Goal: Task Accomplishment & Management: Use online tool/utility

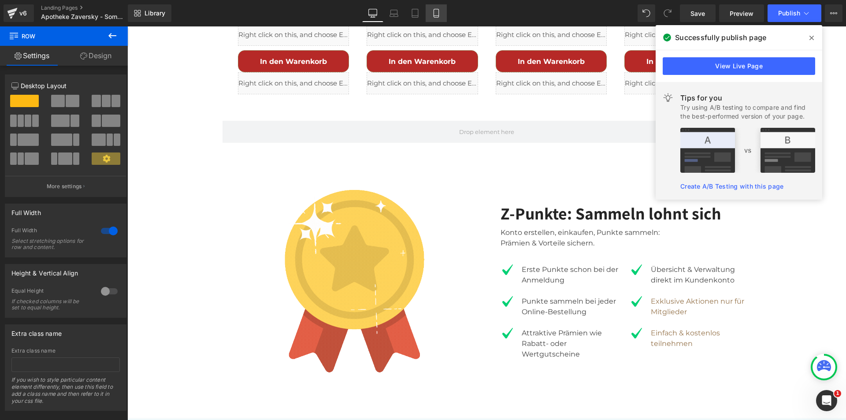
scroll to position [713, 0]
click at [433, 11] on icon at bounding box center [436, 13] width 9 height 9
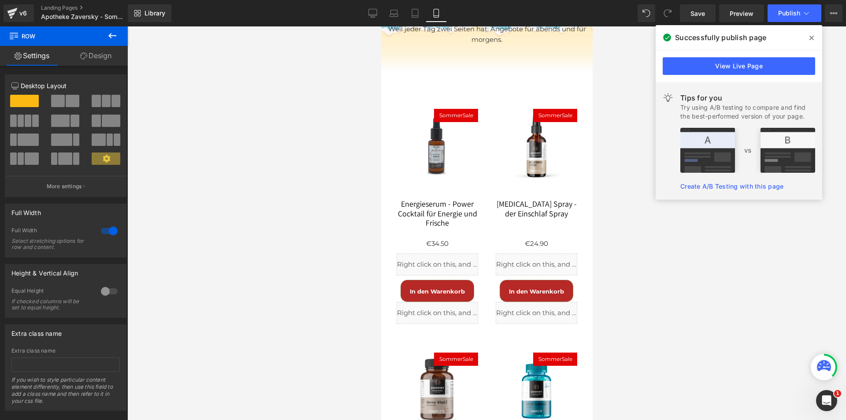
scroll to position [3347, 0]
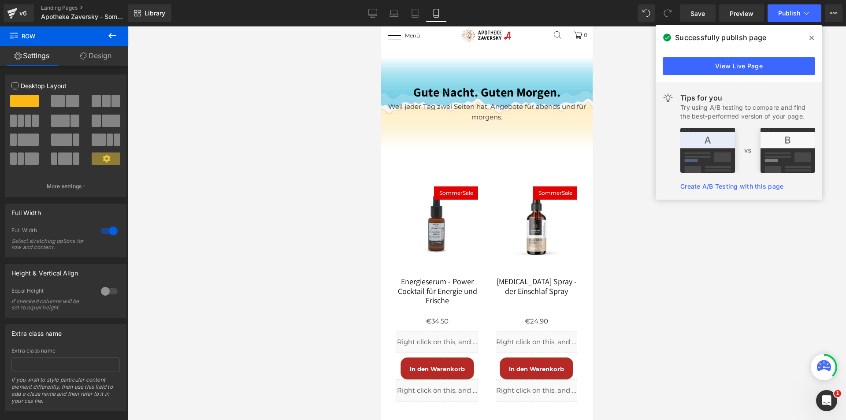
click at [436, 230] on div "SommerSale (P) Image" at bounding box center [436, 230] width 81 height 88
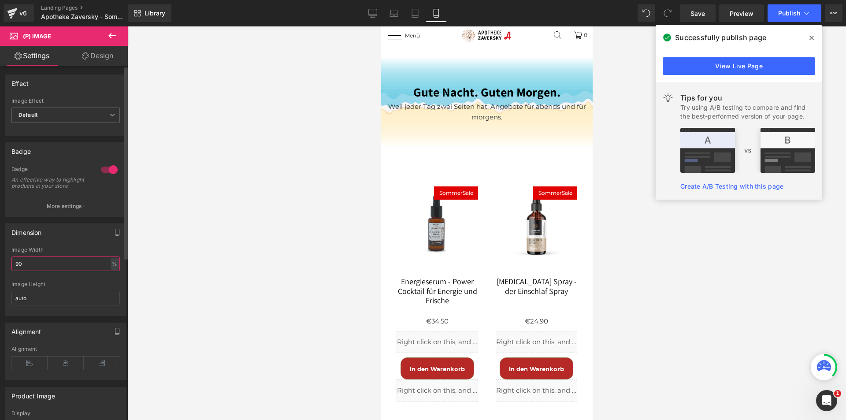
drag, startPoint x: 39, startPoint y: 273, endPoint x: 0, endPoint y: 273, distance: 38.8
click at [0, 273] on div "Dimension 90% Image Width 90 % % px auto Image Height auto" at bounding box center [66, 266] width 132 height 99
drag, startPoint x: 41, startPoint y: 270, endPoint x: 5, endPoint y: 270, distance: 35.7
click at [5, 270] on div "110% Image Width 110 % % px auto Image Height auto" at bounding box center [65, 281] width 121 height 69
type input "1250"
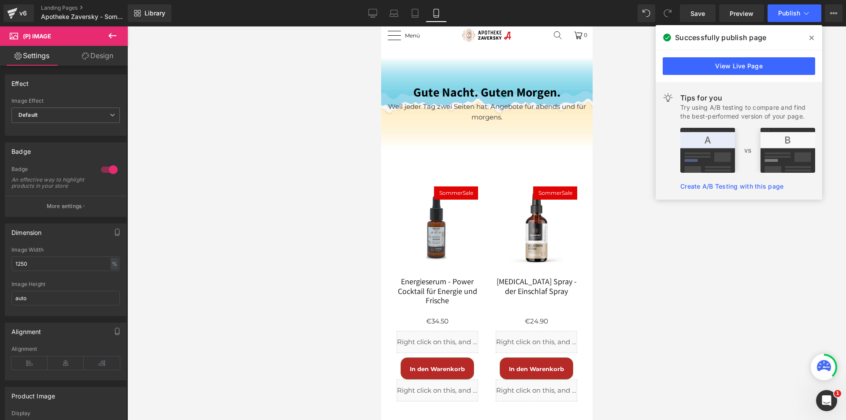
click at [424, 374] on div "In den Warenkorb (P) Cart Button" at bounding box center [436, 368] width 81 height 22
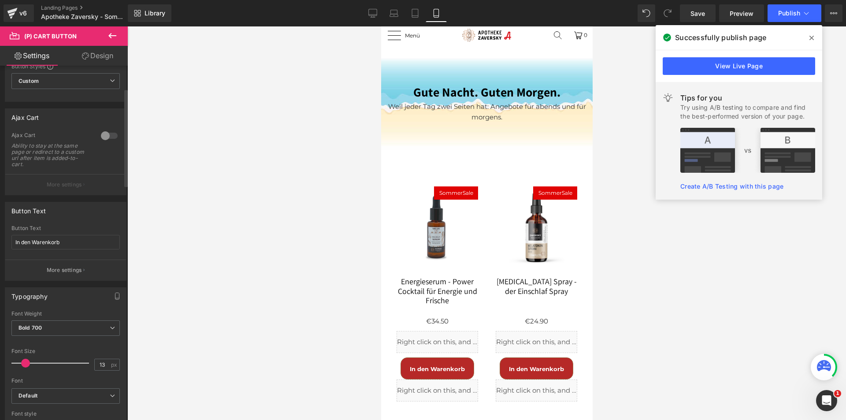
scroll to position [88, 0]
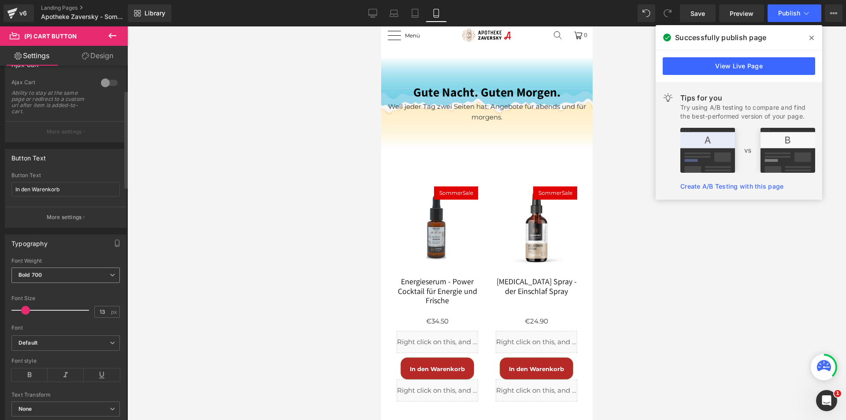
click at [51, 278] on span "Bold 700" at bounding box center [65, 274] width 108 height 15
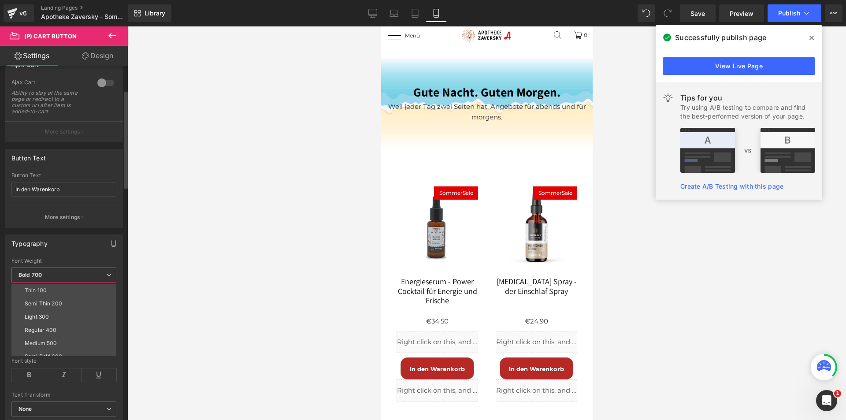
click at [51, 276] on span "Bold 700" at bounding box center [63, 274] width 105 height 15
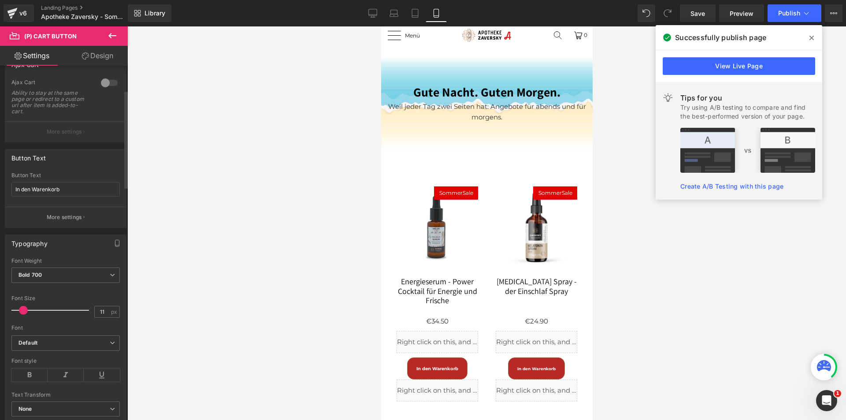
type input "12"
click at [22, 311] on span at bounding box center [24, 310] width 9 height 9
click at [41, 273] on b "Bold 700" at bounding box center [29, 274] width 23 height 7
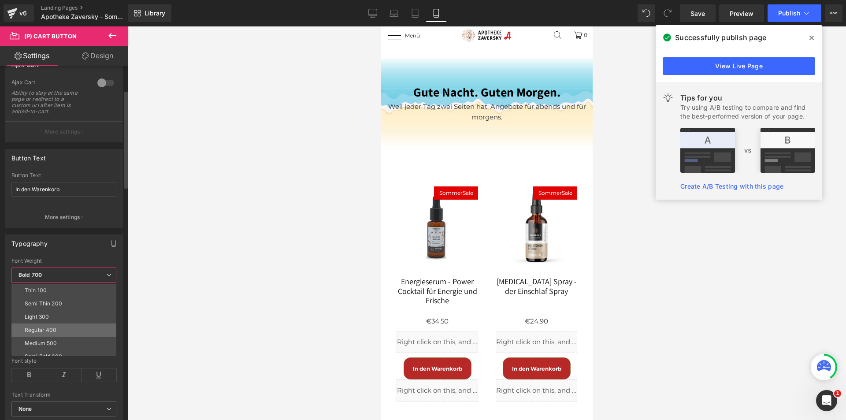
click at [44, 328] on div "Regular 400" at bounding box center [41, 330] width 32 height 6
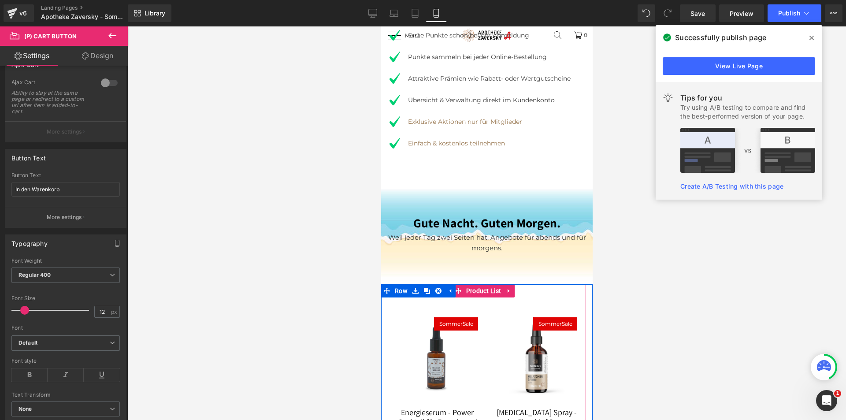
scroll to position [3259, 0]
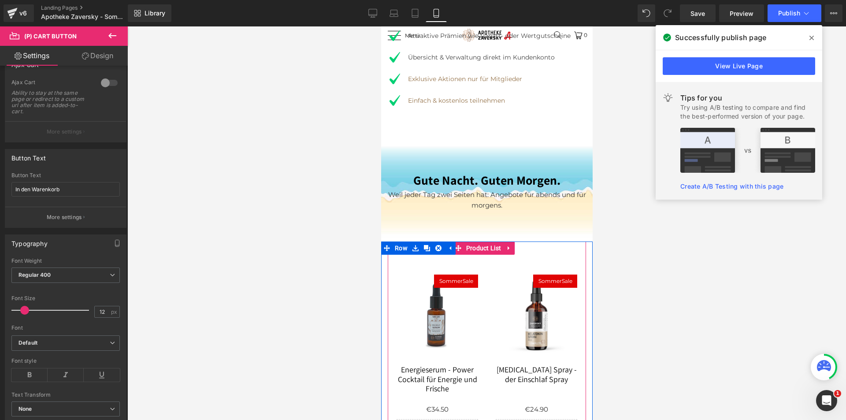
click at [427, 314] on div "SommerSale (P) Image" at bounding box center [436, 318] width 81 height 88
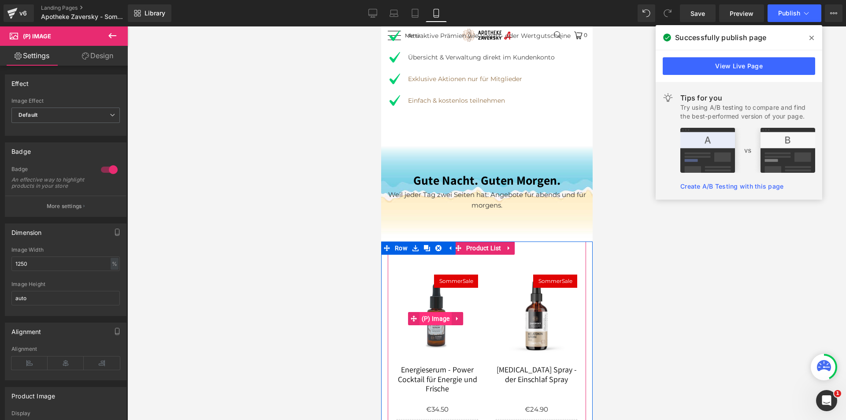
click at [448, 314] on span "(P) Image" at bounding box center [435, 318] width 33 height 13
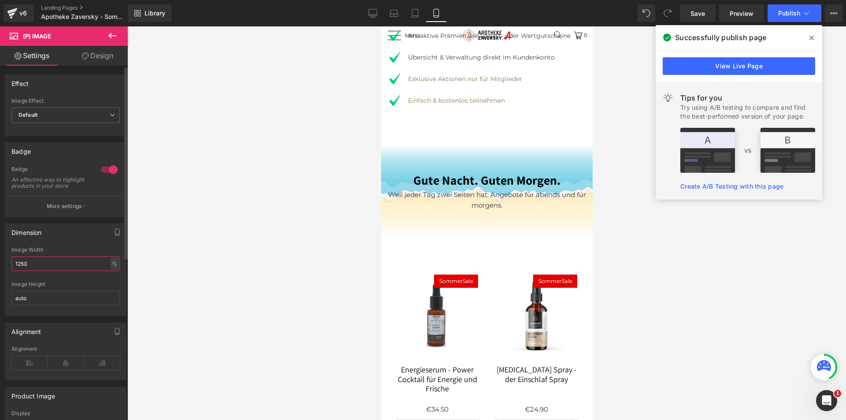
click at [69, 270] on input "1250" at bounding box center [65, 263] width 108 height 15
type input "1"
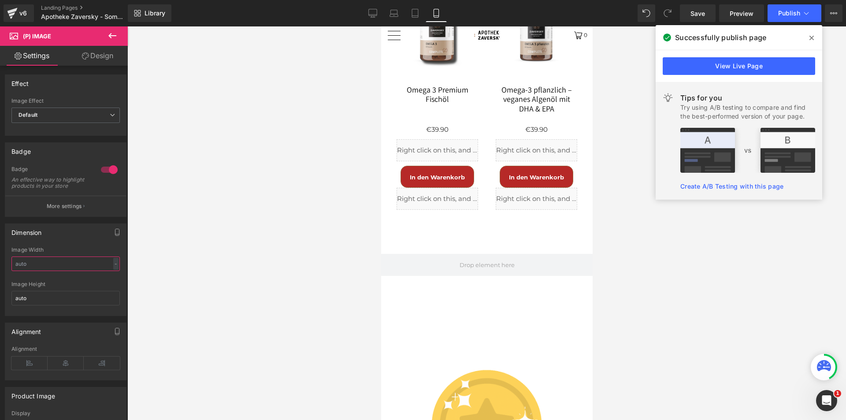
scroll to position [2511, 0]
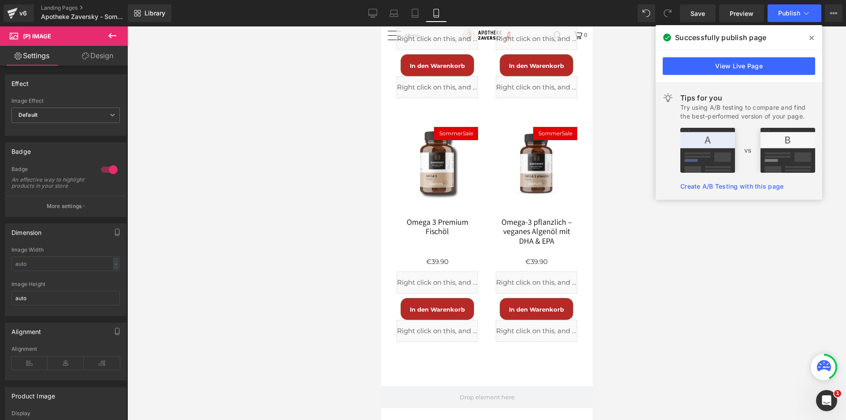
click at [438, 174] on div "SommerSale (P) Image" at bounding box center [436, 171] width 81 height 88
drag, startPoint x: 56, startPoint y: 269, endPoint x: 0, endPoint y: 272, distance: 56.5
click at [0, 272] on div "Dimension 90% Image Width 90 % % px auto Image Height auto" at bounding box center [66, 266] width 132 height 99
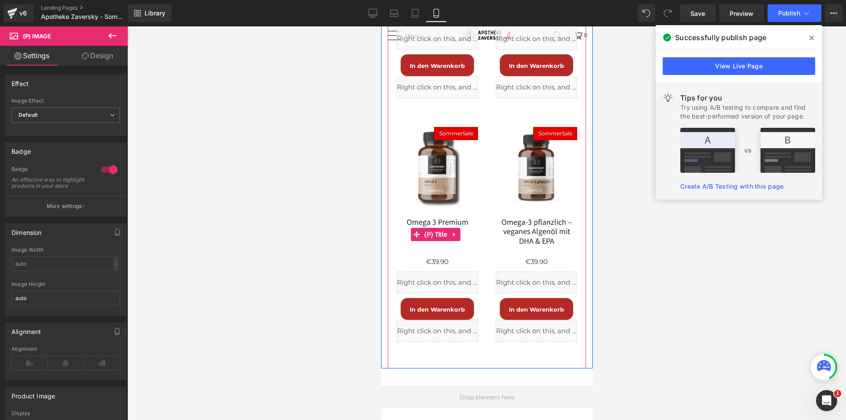
click at [436, 222] on link "Omega 3 Premium Fischöl" at bounding box center [436, 233] width 81 height 32
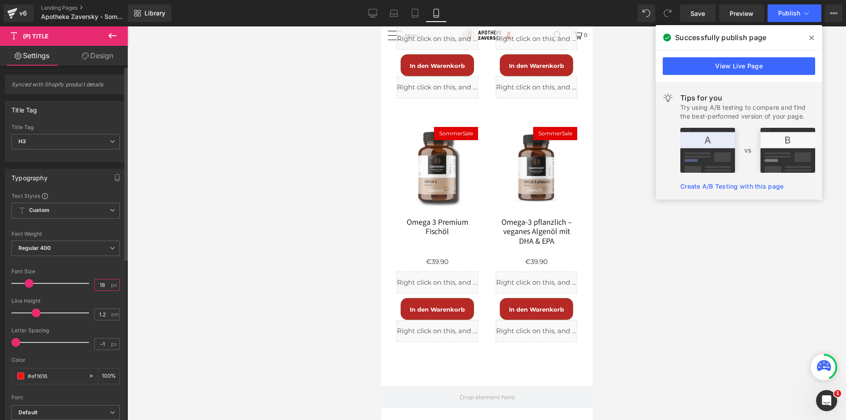
click at [99, 284] on input "18" at bounding box center [102, 284] width 15 height 11
click at [86, 245] on span "Regular 400" at bounding box center [65, 247] width 108 height 15
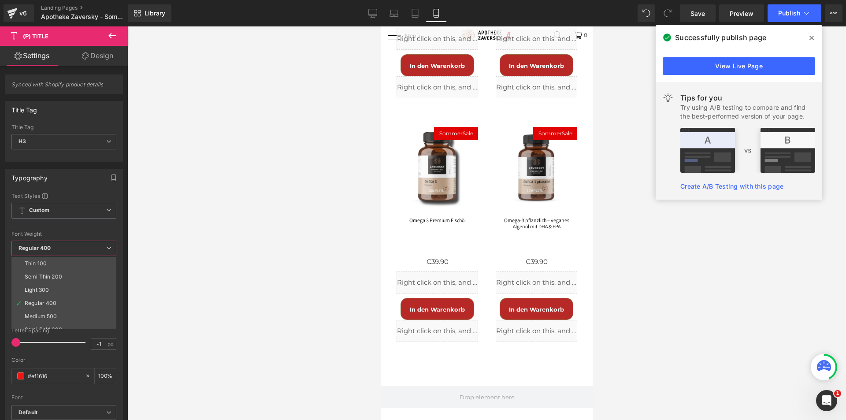
click at [208, 240] on div at bounding box center [486, 222] width 718 height 393
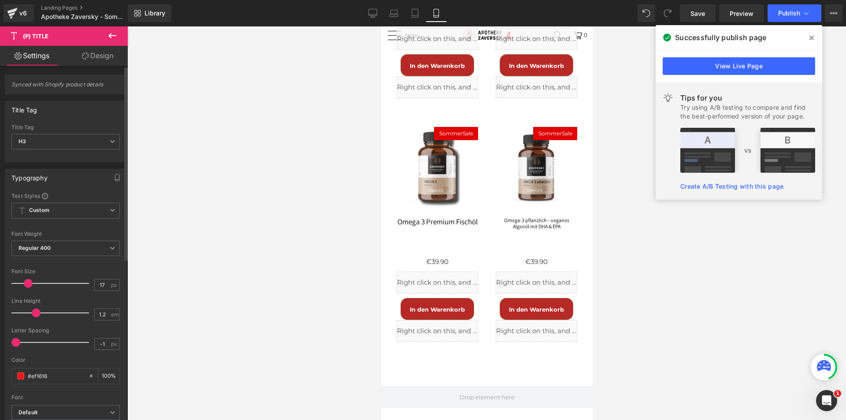
click at [29, 281] on span at bounding box center [28, 283] width 9 height 9
click at [104, 283] on input "17" at bounding box center [102, 284] width 15 height 11
type input "16"
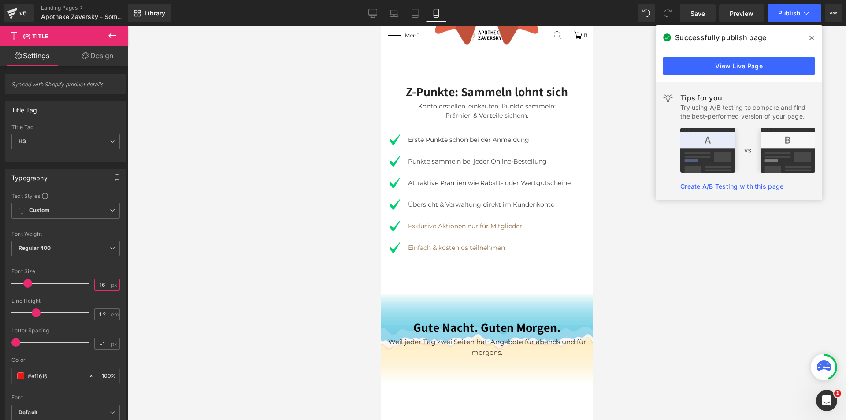
scroll to position [3259, 0]
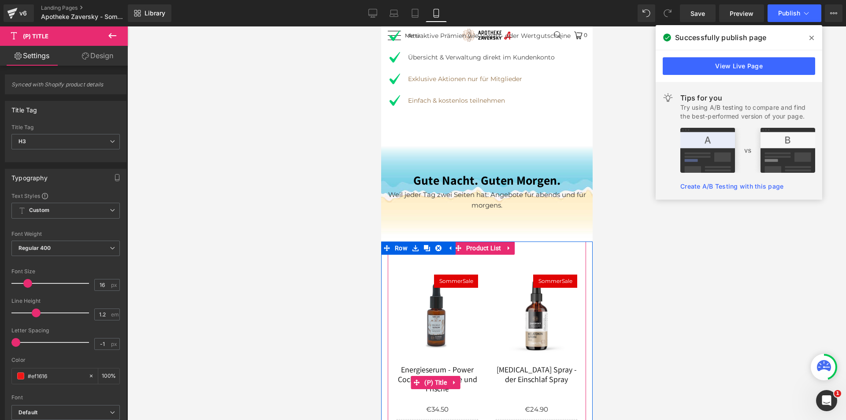
click at [436, 374] on link "Energieserum - Power Cocktail für Energie und Frische" at bounding box center [436, 381] width 81 height 32
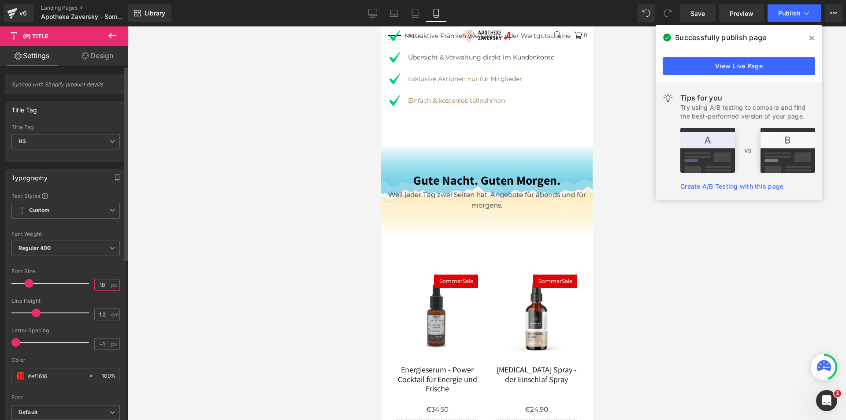
click at [103, 282] on input "18" at bounding box center [102, 284] width 15 height 11
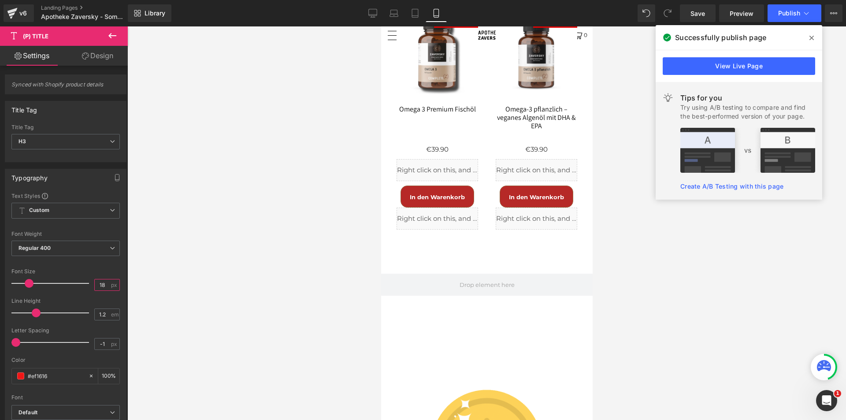
scroll to position [2555, 0]
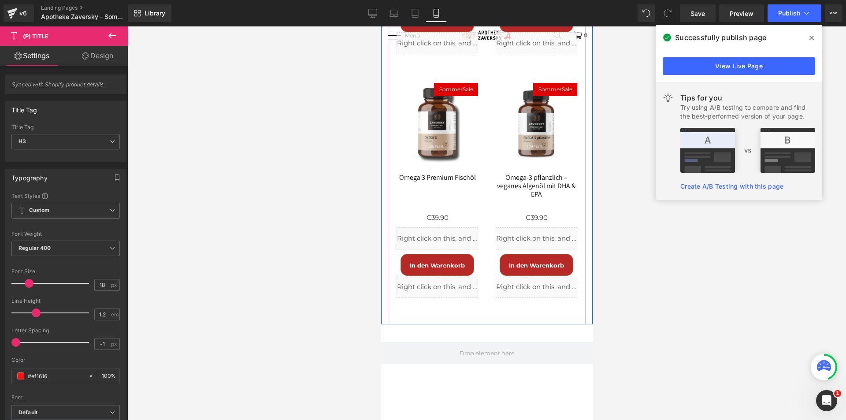
click at [436, 175] on link "Omega 3 Premium Fischöl" at bounding box center [437, 189] width 77 height 32
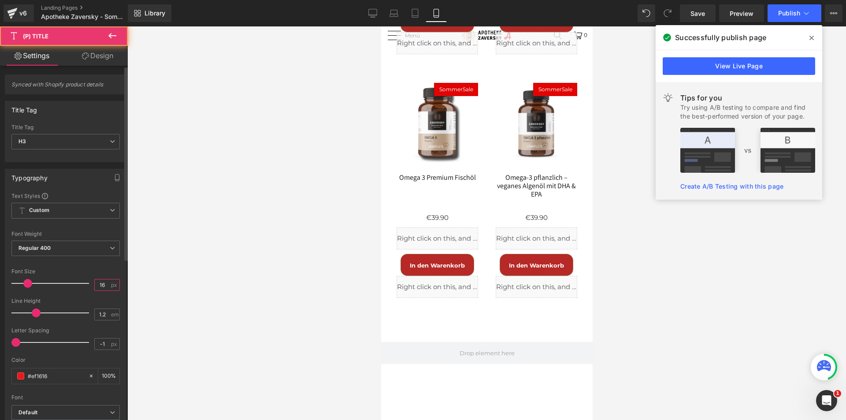
click at [103, 284] on input "16" at bounding box center [102, 284] width 15 height 11
type input "18"
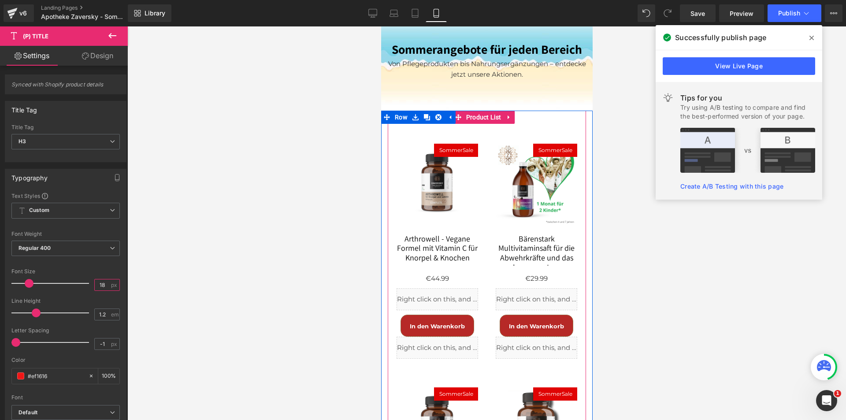
scroll to position [1894, 0]
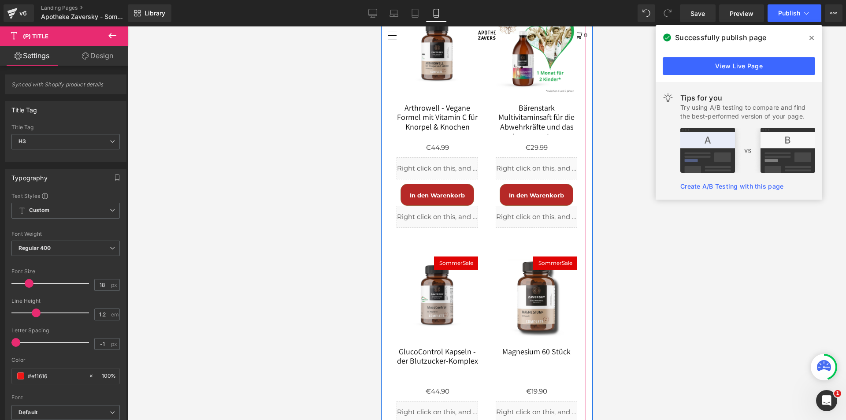
click at [440, 289] on img at bounding box center [436, 296] width 81 height 81
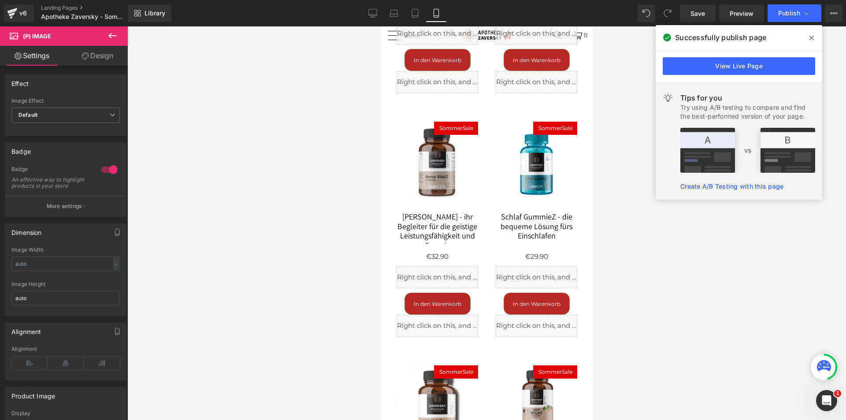
scroll to position [3832, 0]
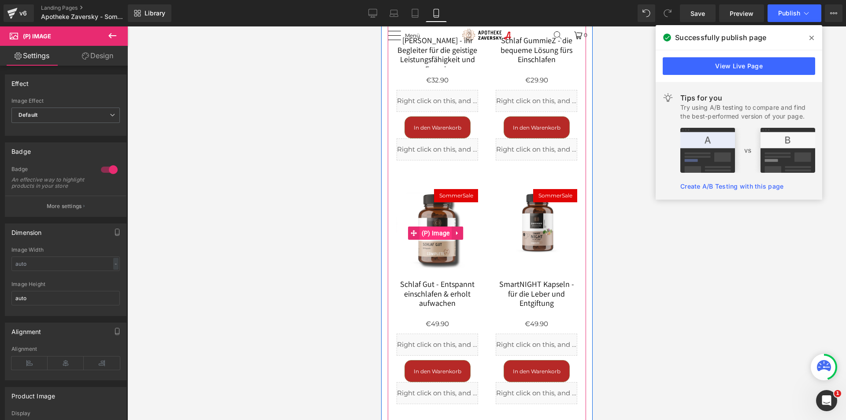
click at [431, 237] on span "(P) Image" at bounding box center [435, 232] width 33 height 13
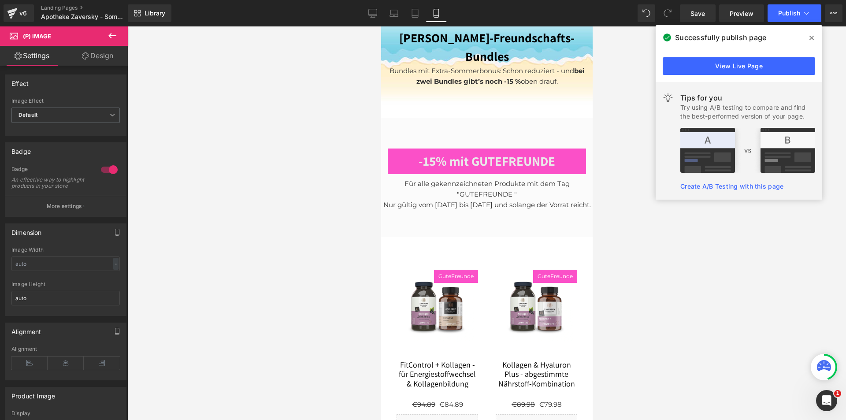
scroll to position [4669, 0]
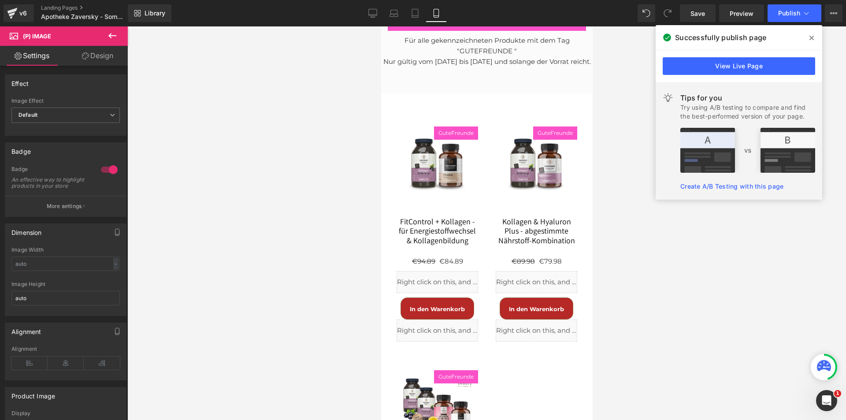
click at [434, 144] on img at bounding box center [437, 163] width 74 height 74
drag, startPoint x: 36, startPoint y: 272, endPoint x: 10, endPoint y: 273, distance: 26.5
click at [6, 271] on div "90% Image Width 90 % % px auto Image Height auto" at bounding box center [65, 281] width 121 height 69
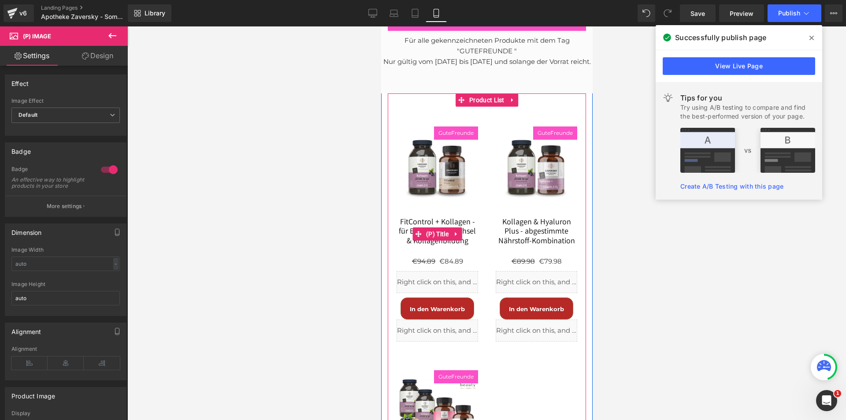
click at [429, 217] on link "FitControl + Kollagen - für Energiestoffwechsel & Kollagenbildung" at bounding box center [436, 233] width 81 height 32
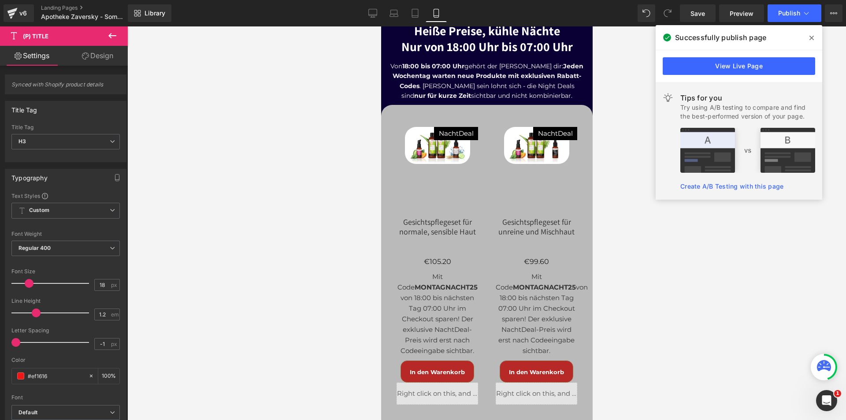
scroll to position [5329, 0]
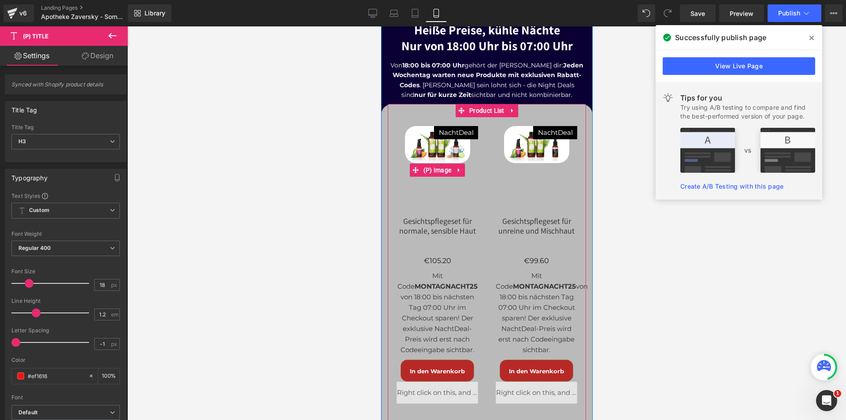
click at [422, 126] on img at bounding box center [436, 144] width 65 height 37
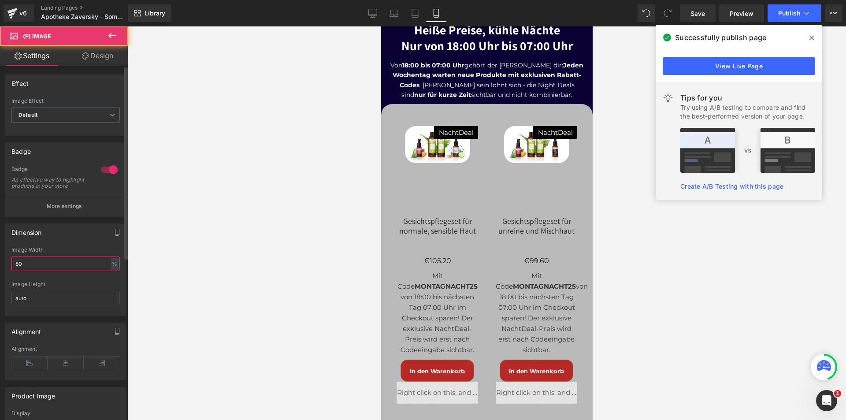
drag, startPoint x: 41, startPoint y: 270, endPoint x: 0, endPoint y: 271, distance: 40.5
click at [0, 271] on div "Dimension 80% Image Width 80 % % px auto Image Height auto" at bounding box center [66, 266] width 132 height 99
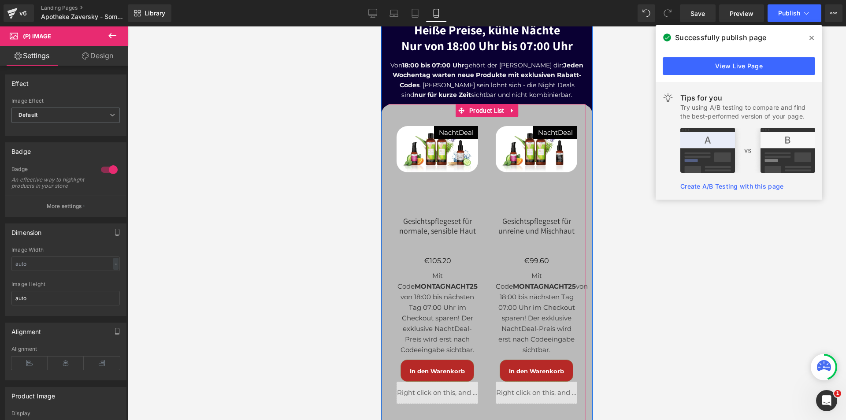
click at [437, 216] on link "Gesichtspflegeset für normale, sensible Haut" at bounding box center [436, 232] width 81 height 32
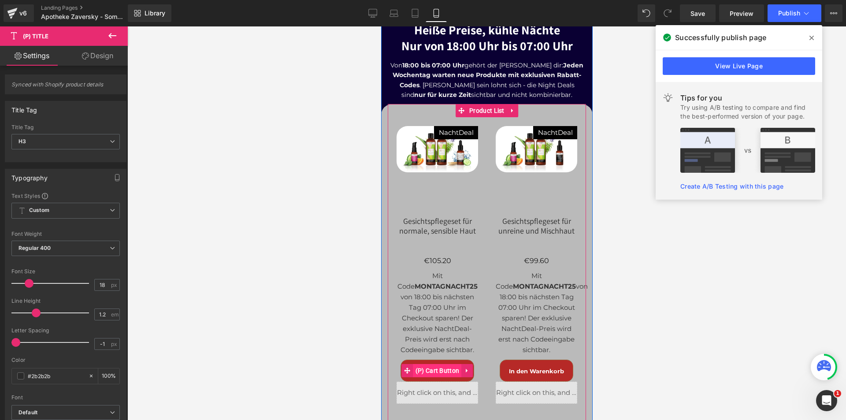
click at [435, 364] on span "(P) Cart Button" at bounding box center [437, 370] width 48 height 13
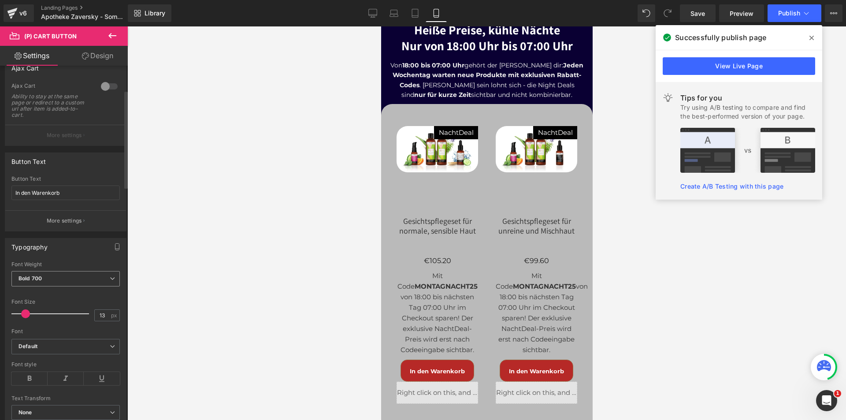
scroll to position [88, 0]
click at [59, 271] on span "Bold 700" at bounding box center [65, 274] width 108 height 15
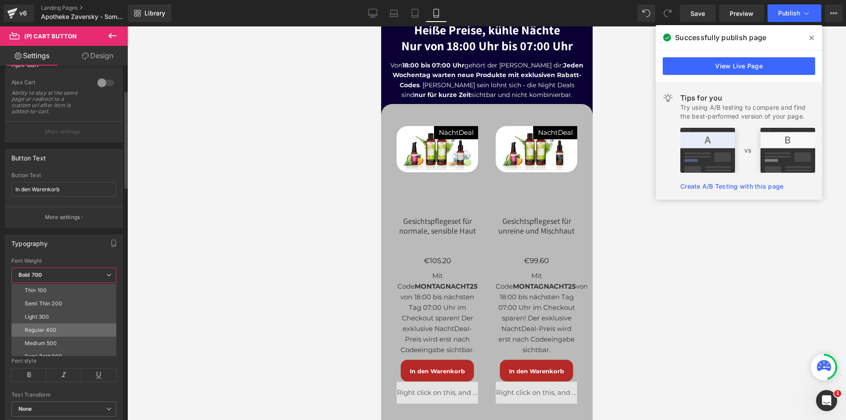
click at [51, 331] on div "Regular 400" at bounding box center [41, 330] width 32 height 6
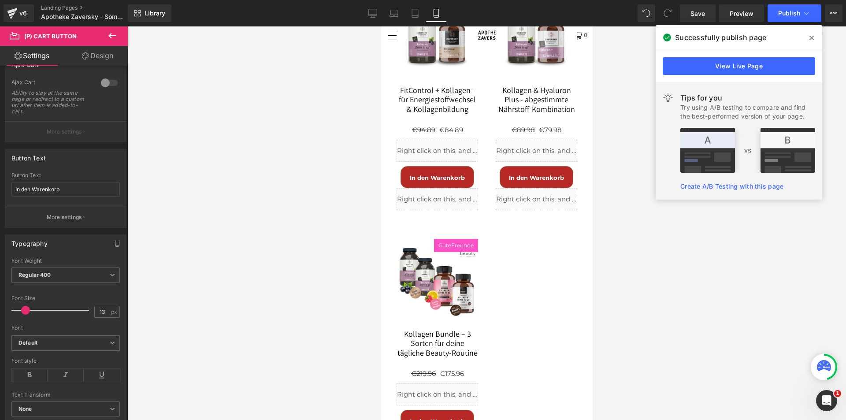
scroll to position [4669, 0]
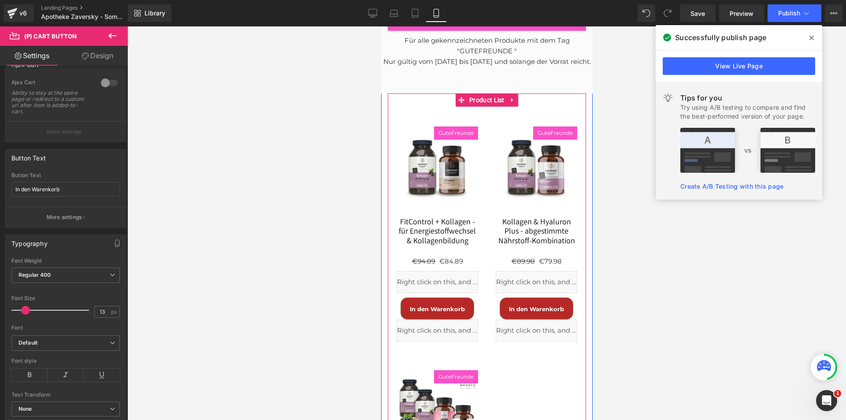
click at [528, 303] on span "(P) Cart Button" at bounding box center [536, 308] width 39 height 11
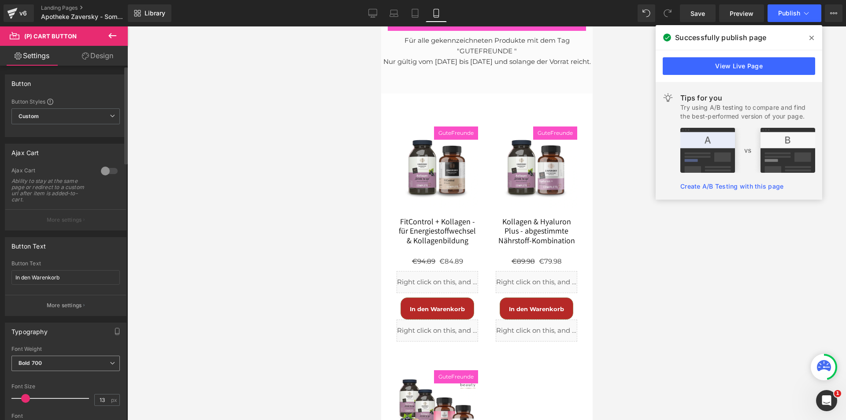
click at [63, 361] on span "Bold 700" at bounding box center [65, 362] width 108 height 15
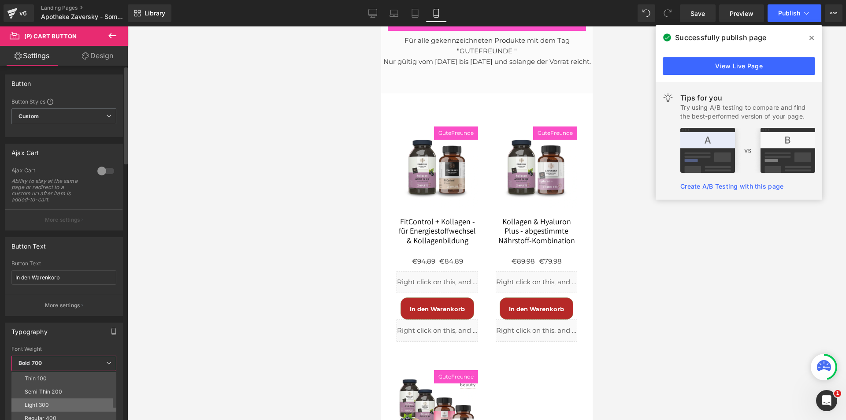
scroll to position [44, 0]
click at [50, 379] on li "Regular 400" at bounding box center [65, 373] width 109 height 13
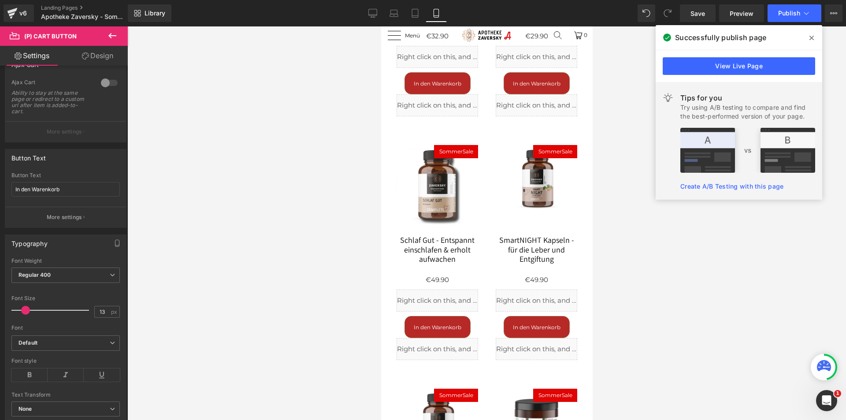
scroll to position [3832, 0]
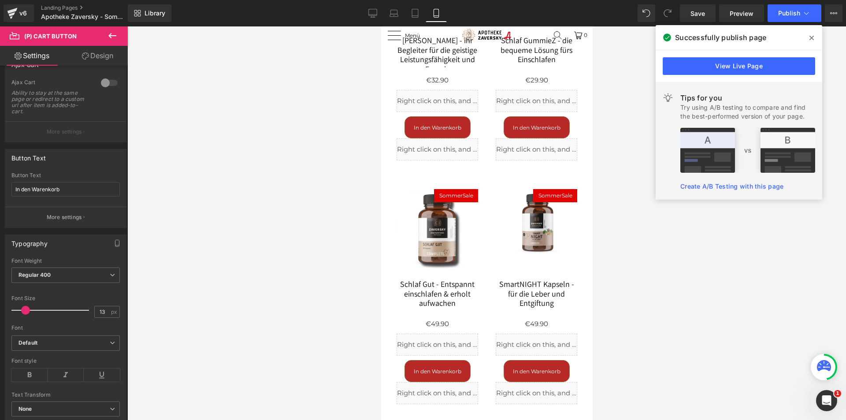
click at [444, 127] on span "(P) Cart Button" at bounding box center [436, 127] width 39 height 11
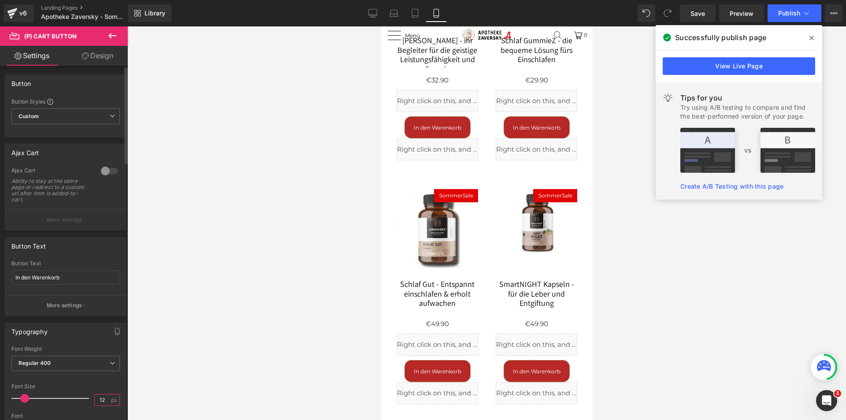
click at [102, 399] on input "12" at bounding box center [102, 399] width 15 height 11
type input "13"
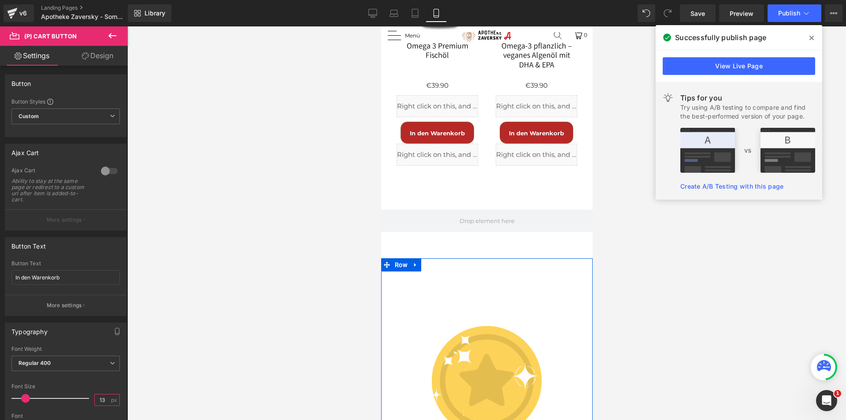
scroll to position [2555, 0]
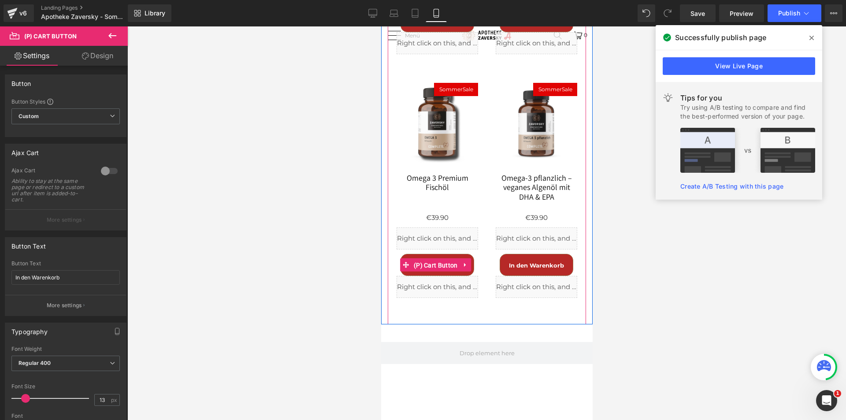
click at [427, 258] on link "(P) Cart Button" at bounding box center [429, 264] width 60 height 13
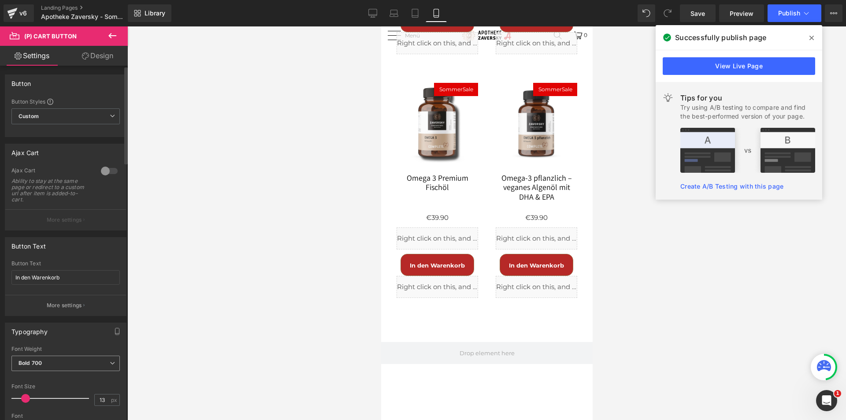
click at [46, 364] on span "Bold 700" at bounding box center [65, 362] width 108 height 15
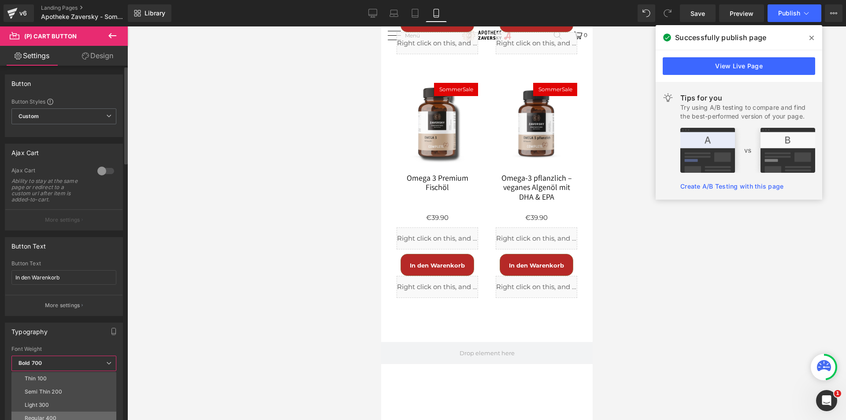
click at [44, 415] on div "Regular 400" at bounding box center [41, 418] width 32 height 6
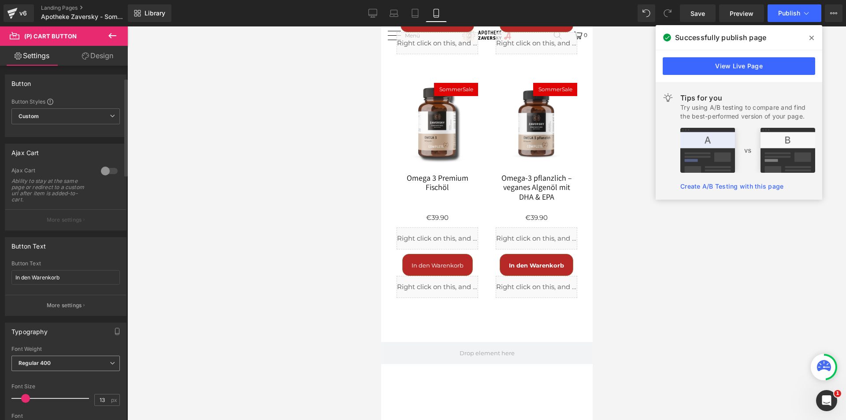
scroll to position [44, 0]
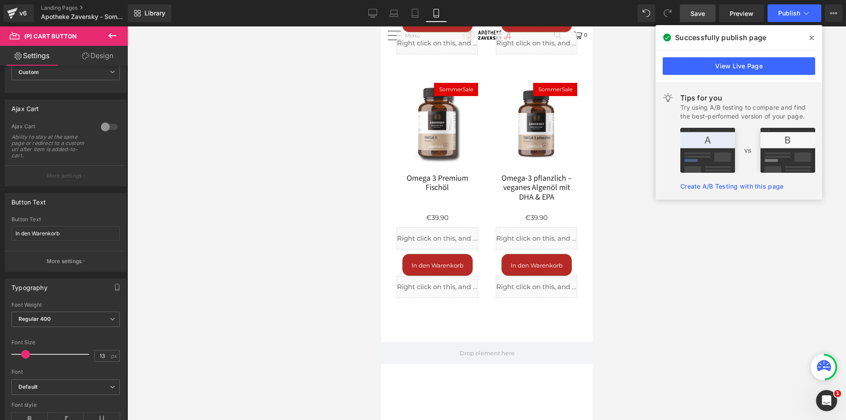
click at [695, 7] on link "Save" at bounding box center [698, 13] width 36 height 18
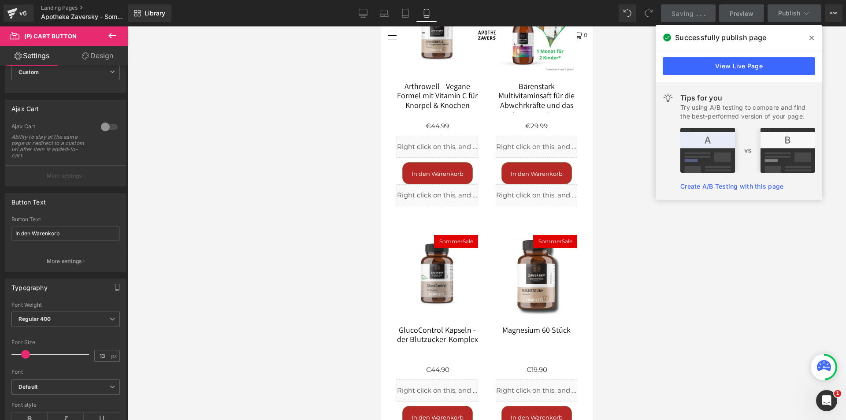
scroll to position [1806, 0]
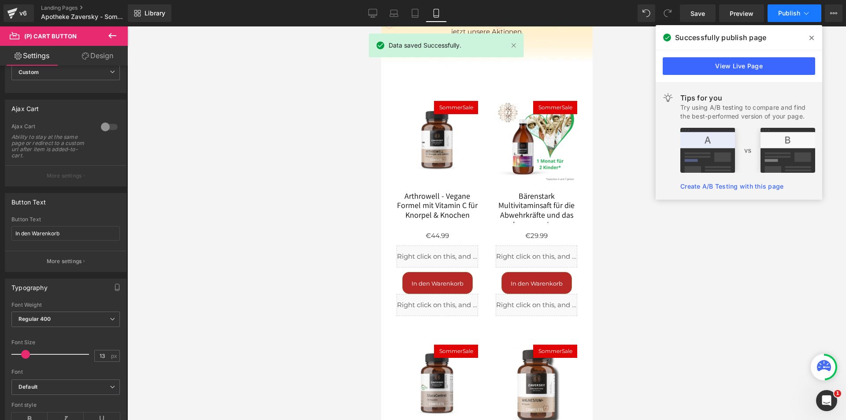
click at [797, 9] on button "Publish" at bounding box center [794, 13] width 54 height 18
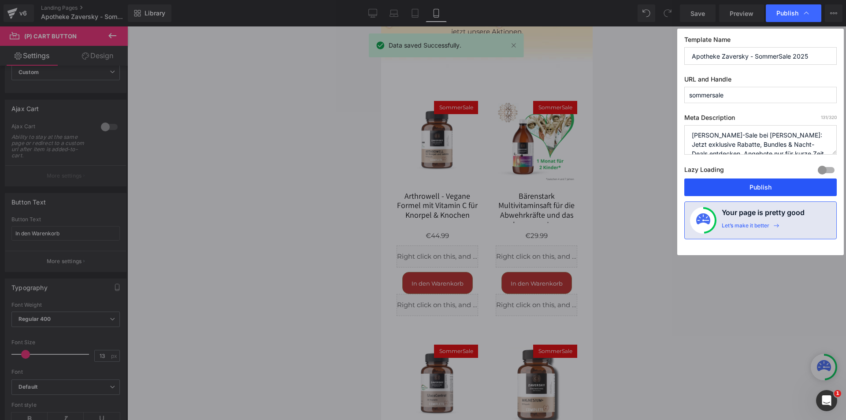
click at [762, 190] on button "Publish" at bounding box center [760, 187] width 152 height 18
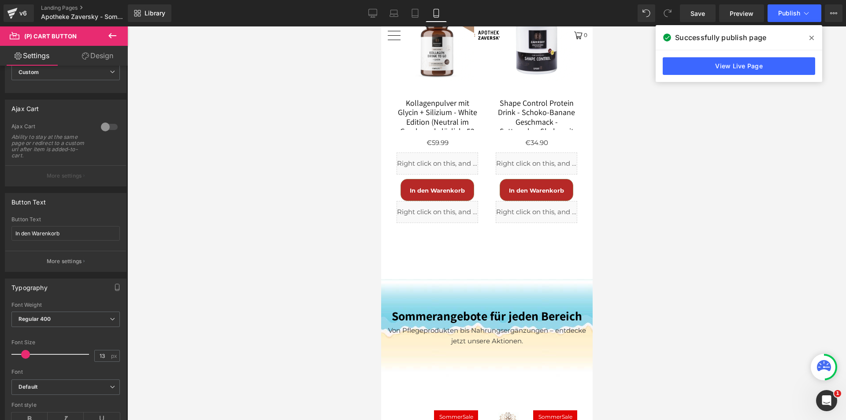
scroll to position [1233, 0]
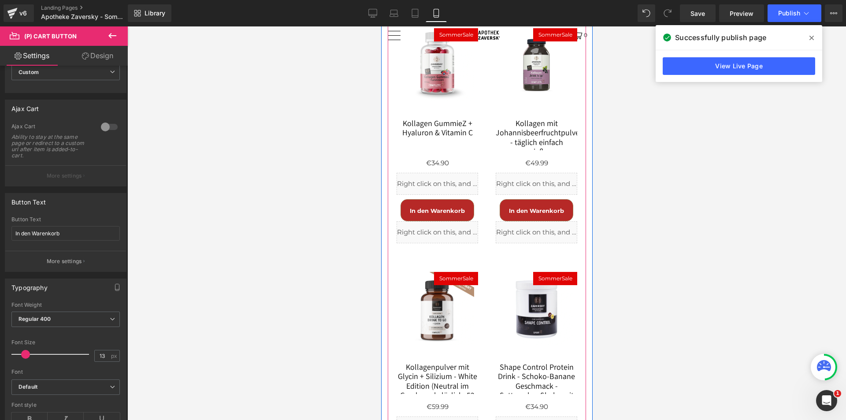
click at [442, 207] on span "(P) Cart Button" at bounding box center [436, 210] width 39 height 11
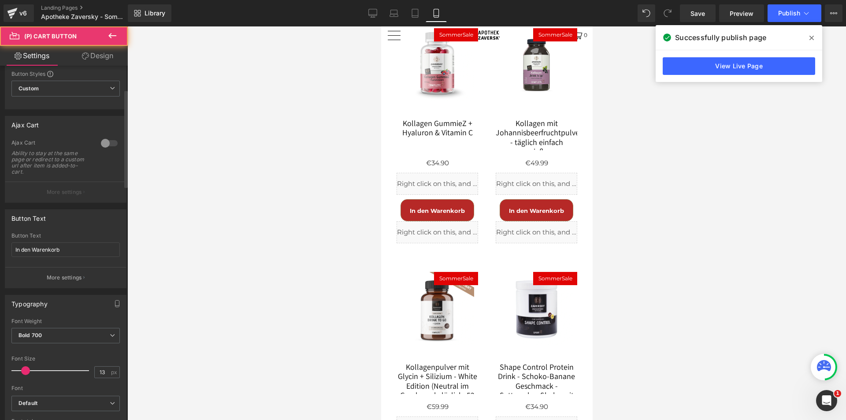
scroll to position [88, 0]
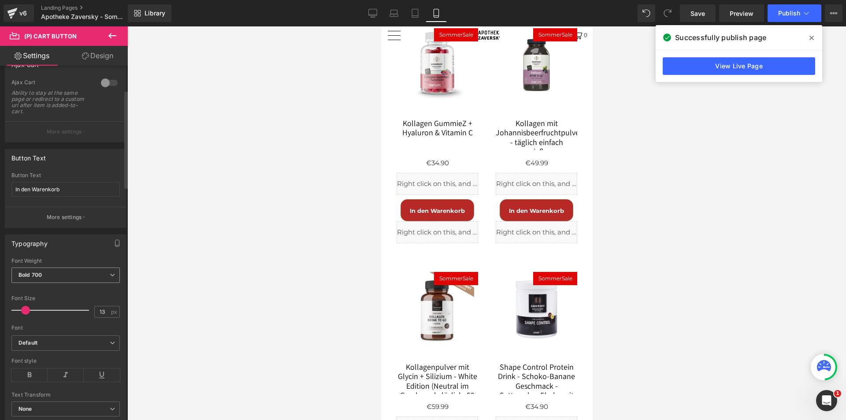
click at [61, 272] on span "Bold 700" at bounding box center [65, 274] width 108 height 15
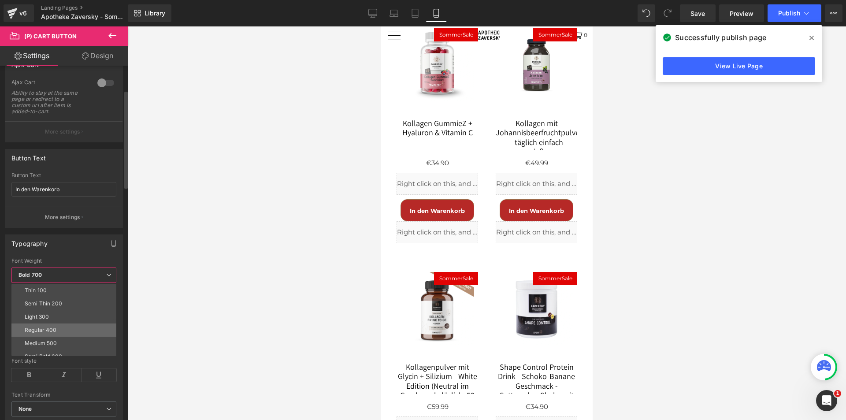
click at [51, 331] on div "Regular 400" at bounding box center [41, 330] width 32 height 6
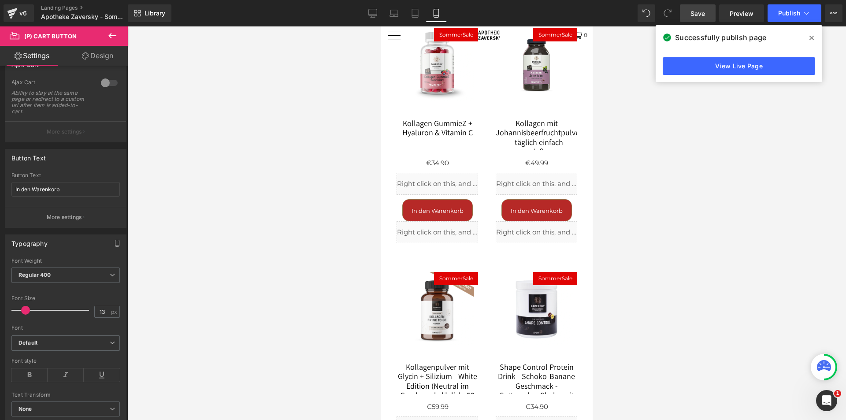
click at [696, 11] on span "Save" at bounding box center [697, 13] width 15 height 9
click at [536, 65] on div "SommerSale (P) Image" at bounding box center [535, 72] width 81 height 88
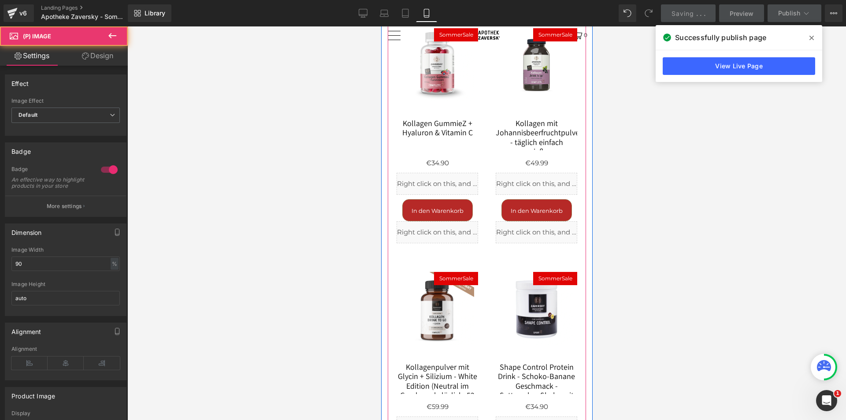
scroll to position [749, 0]
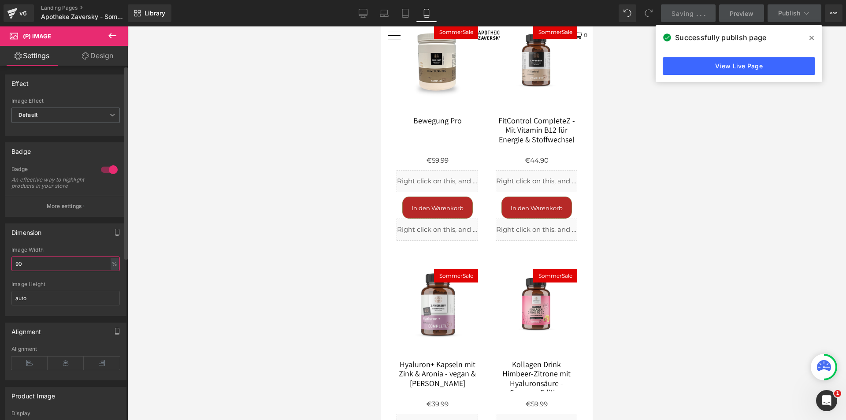
drag, startPoint x: 31, startPoint y: 270, endPoint x: 7, endPoint y: 271, distance: 24.2
click at [7, 271] on div "90% Image Width 90 % % px auto Image Height auto" at bounding box center [65, 281] width 121 height 69
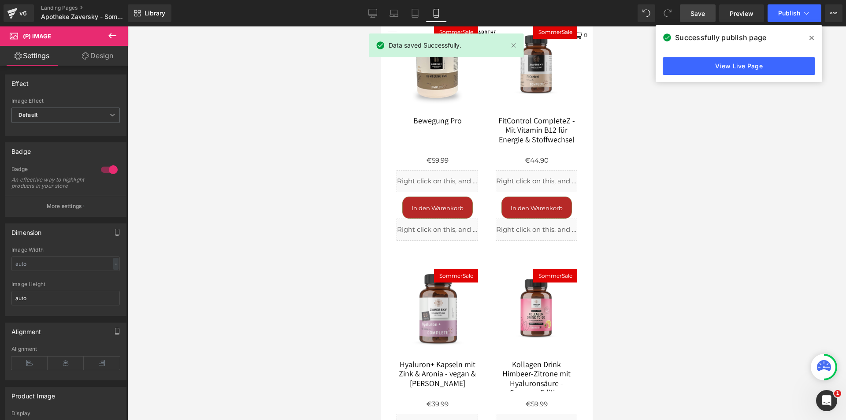
click at [693, 15] on span "Save" at bounding box center [697, 13] width 15 height 9
click at [782, 13] on span "Publish" at bounding box center [789, 13] width 22 height 7
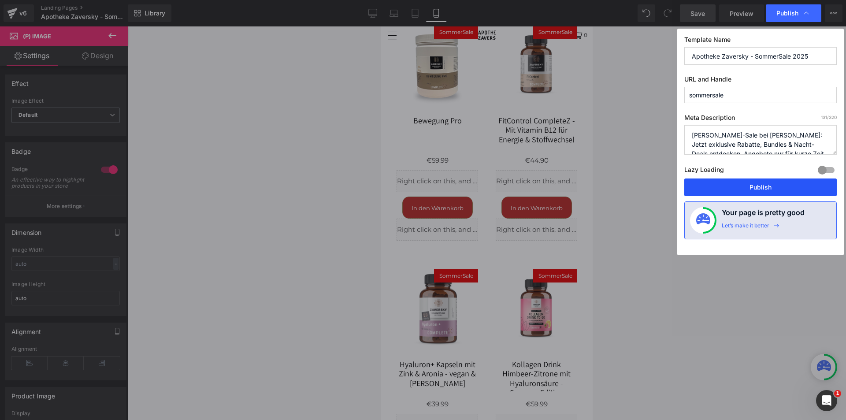
click at [745, 188] on button "Publish" at bounding box center [760, 187] width 152 height 18
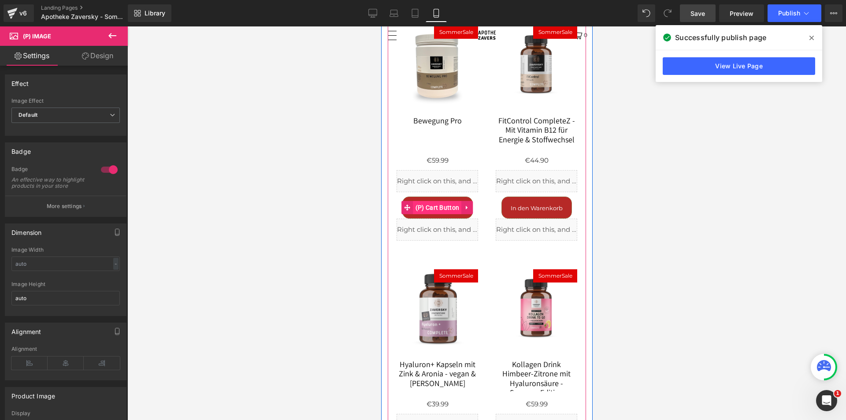
click at [431, 209] on span "(P) Cart Button" at bounding box center [437, 207] width 48 height 13
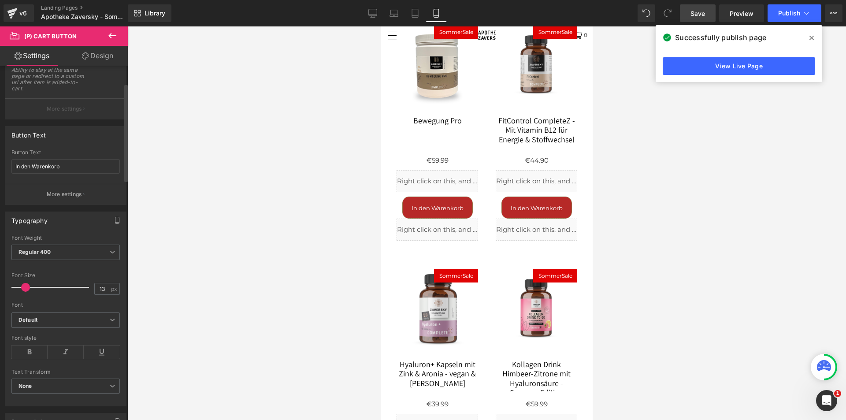
scroll to position [132, 0]
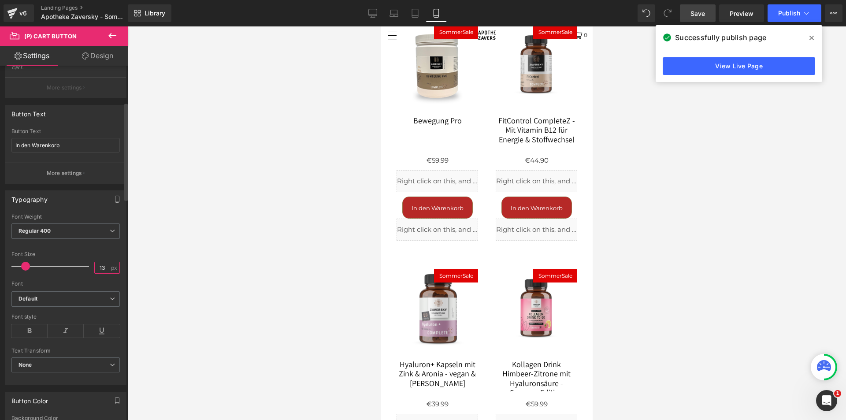
drag, startPoint x: 103, startPoint y: 266, endPoint x: 96, endPoint y: 267, distance: 7.1
click at [96, 267] on input "13" at bounding box center [102, 267] width 15 height 11
type input "11"
click at [693, 11] on span "Save" at bounding box center [697, 13] width 15 height 9
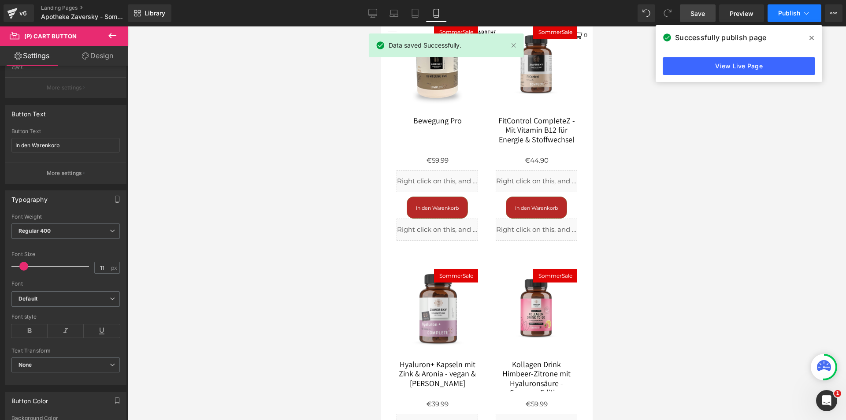
click at [787, 8] on button "Publish" at bounding box center [794, 13] width 54 height 18
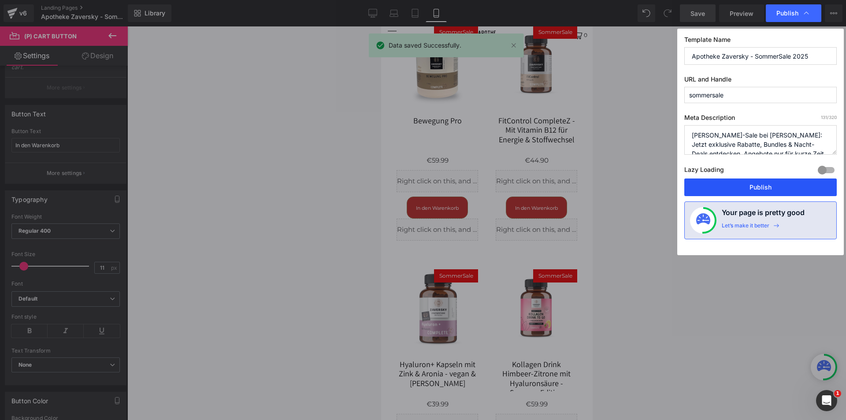
click at [764, 187] on button "Publish" at bounding box center [760, 187] width 152 height 18
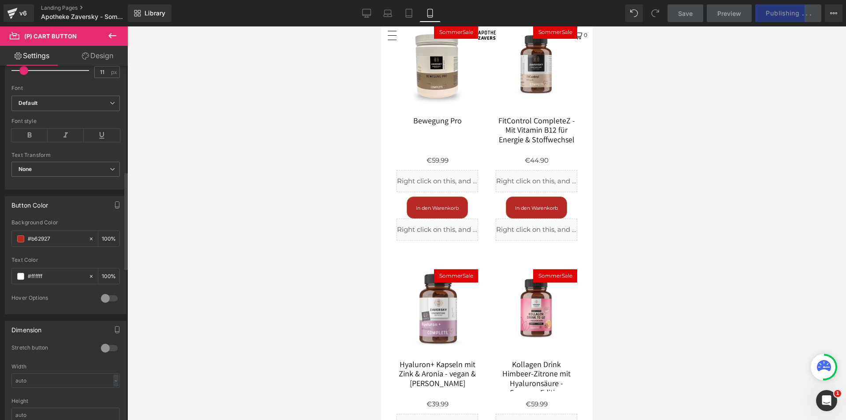
scroll to position [396, 0]
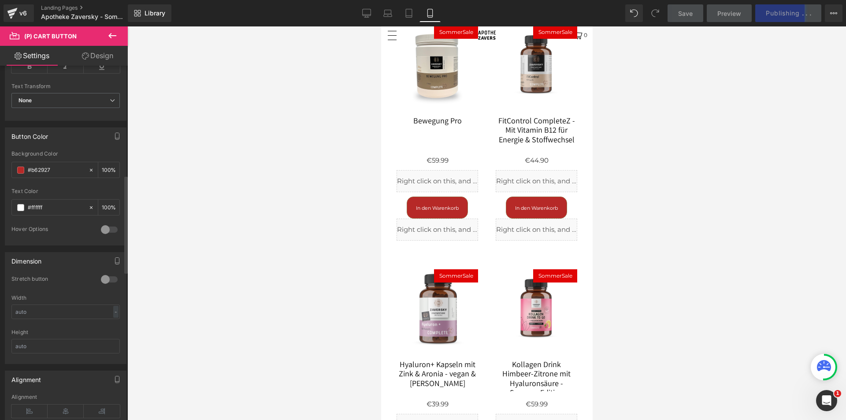
click at [105, 277] on div at bounding box center [109, 279] width 21 height 14
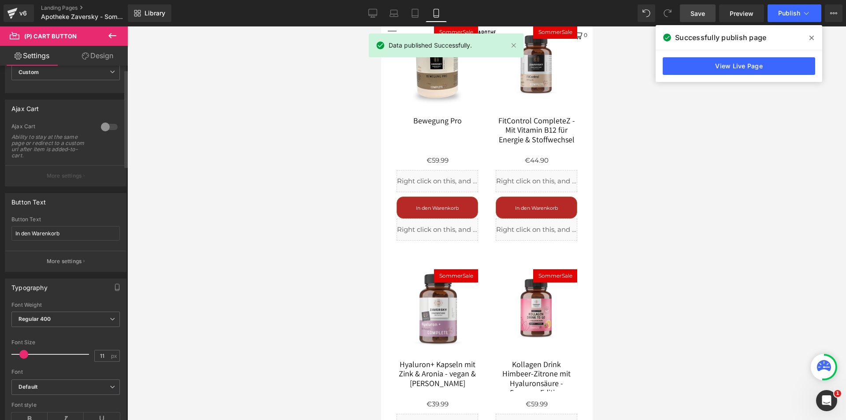
scroll to position [0, 0]
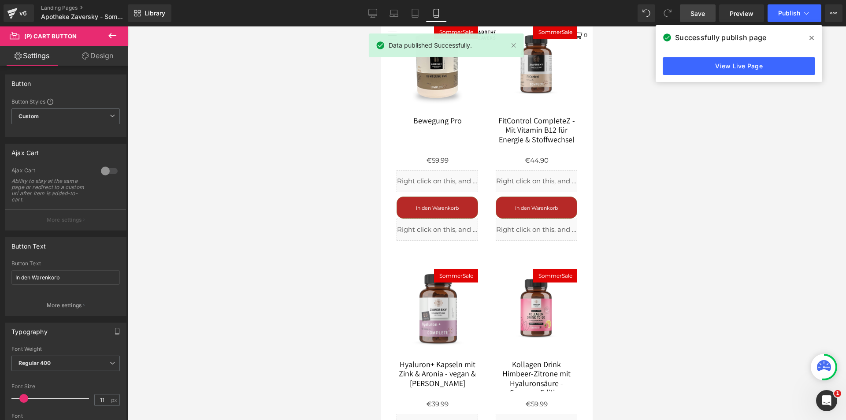
drag, startPoint x: 700, startPoint y: 15, endPoint x: 138, endPoint y: 178, distance: 585.1
click at [700, 15] on span "Save" at bounding box center [697, 13] width 15 height 9
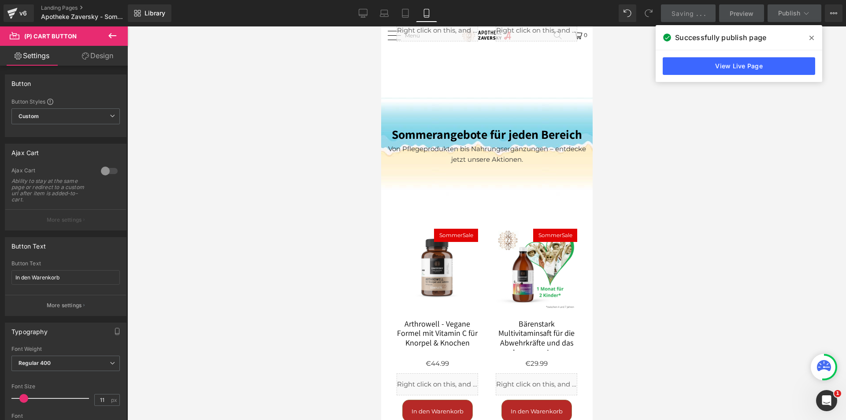
scroll to position [1718, 0]
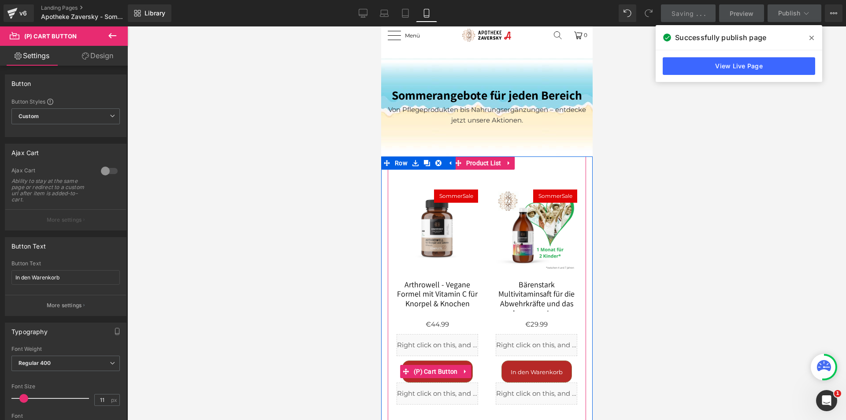
click at [447, 362] on button "In den Warenkorb" at bounding box center [437, 371] width 70 height 22
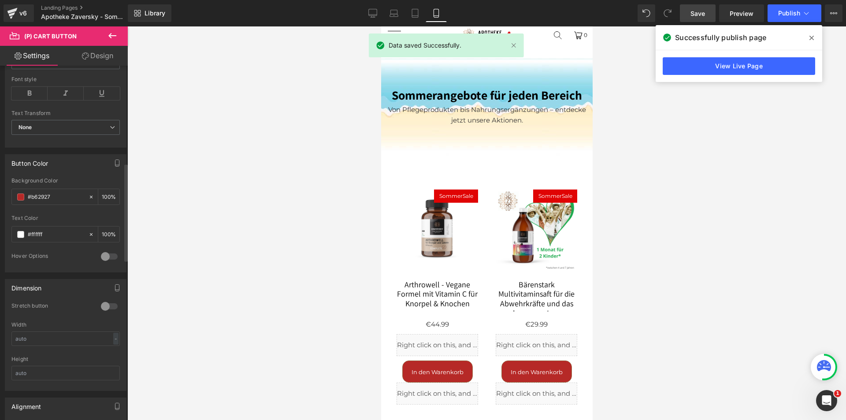
scroll to position [396, 0]
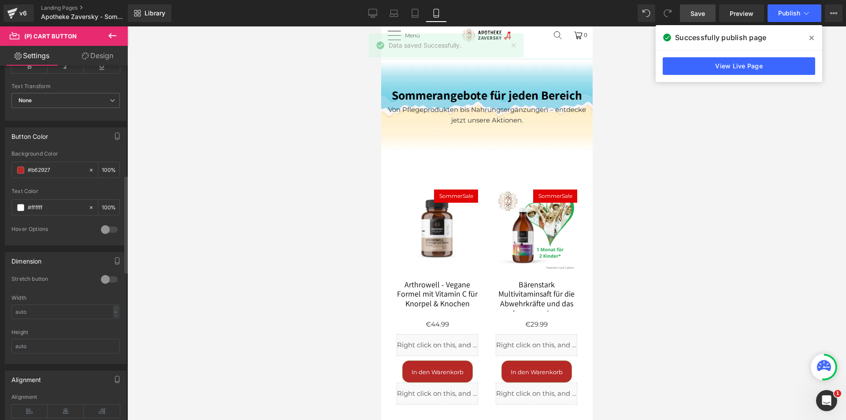
click at [107, 280] on div at bounding box center [109, 279] width 21 height 14
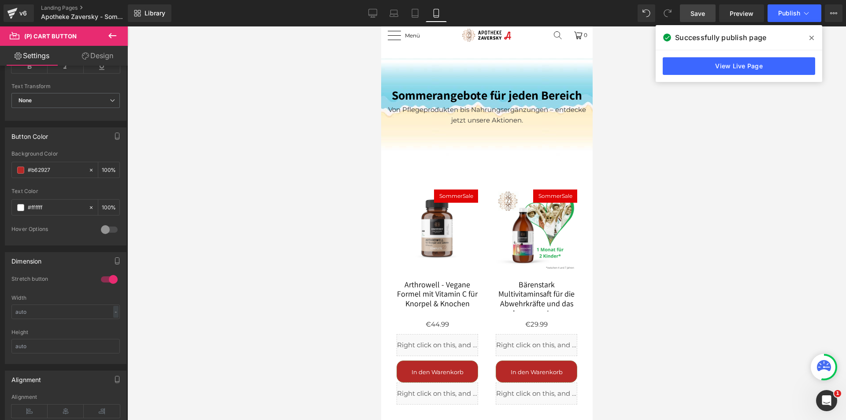
click at [687, 15] on link "Save" at bounding box center [698, 13] width 36 height 18
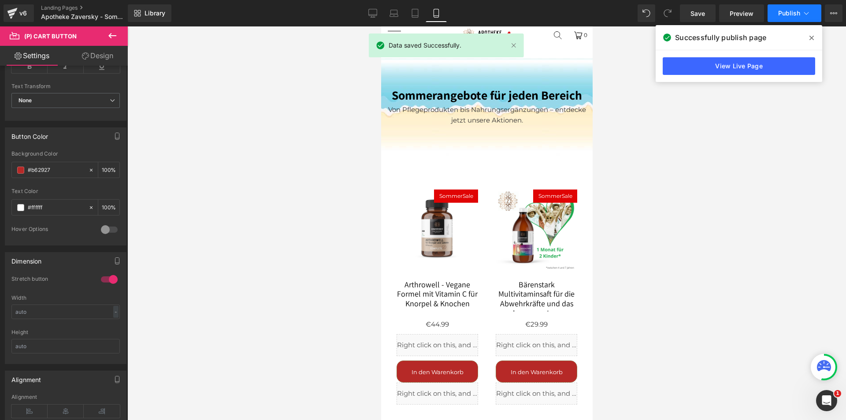
click at [788, 10] on span "Publish" at bounding box center [789, 13] width 22 height 7
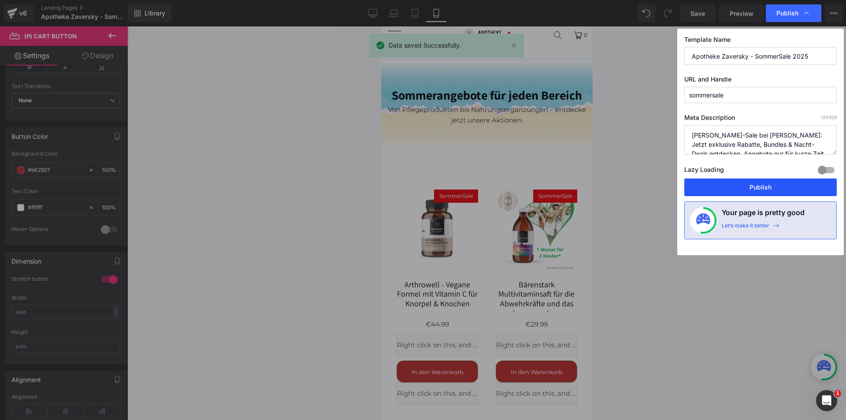
click at [779, 181] on button "Publish" at bounding box center [760, 187] width 152 height 18
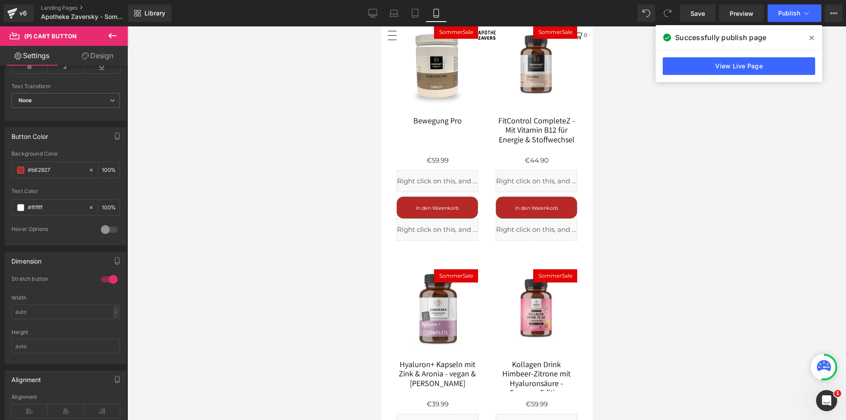
scroll to position [1013, 0]
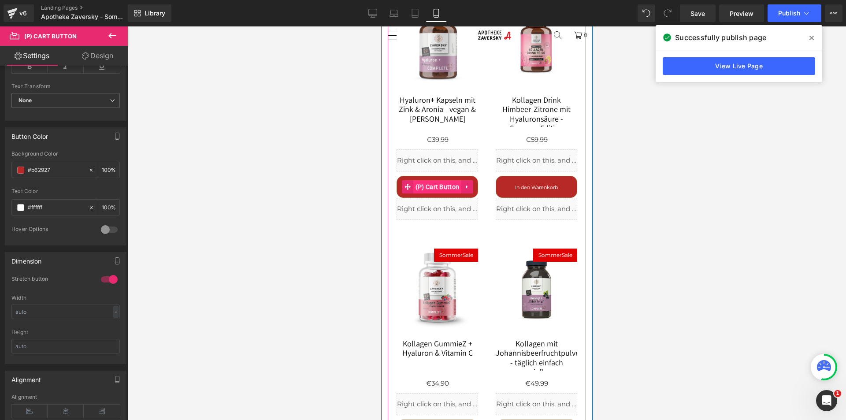
click at [426, 182] on span "(P) Cart Button" at bounding box center [437, 186] width 48 height 13
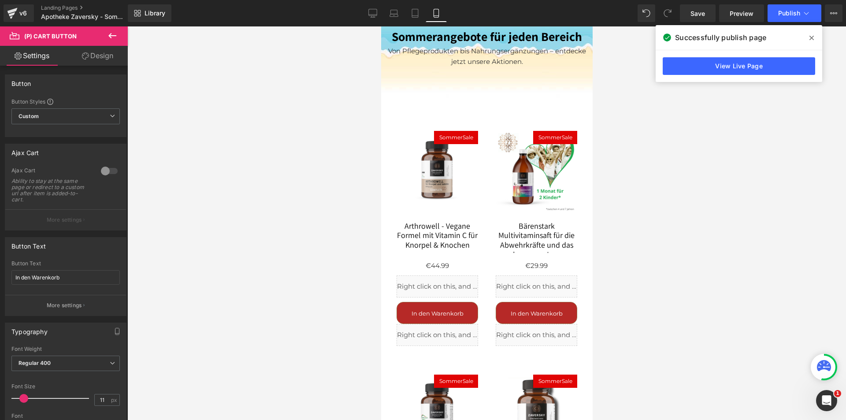
scroll to position [1806, 0]
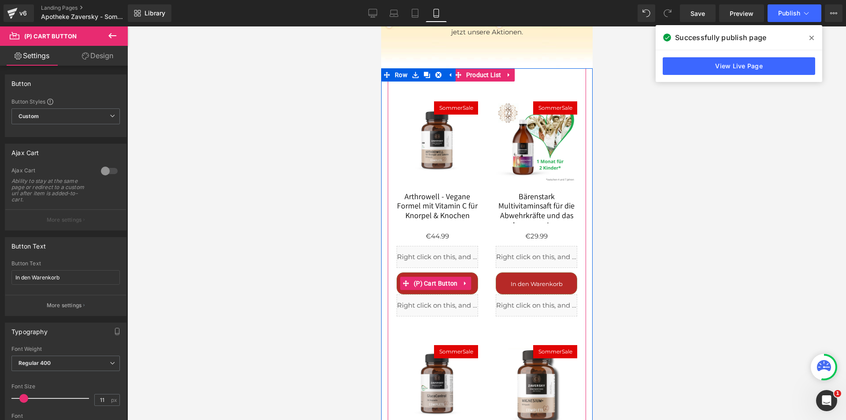
click at [431, 286] on span "(P) Cart Button" at bounding box center [435, 283] width 48 height 13
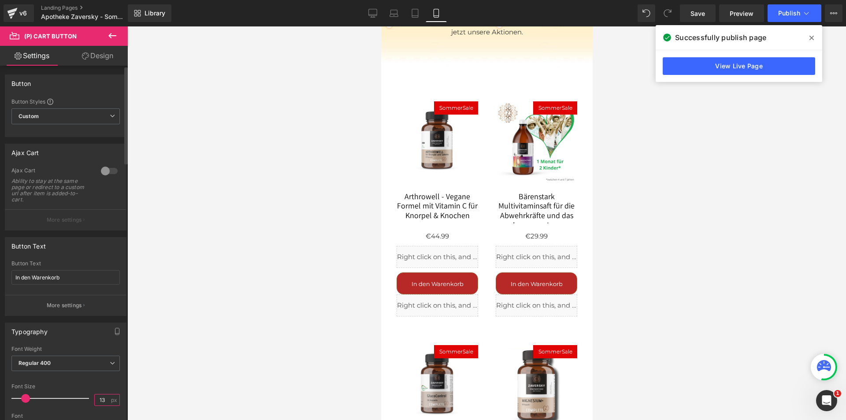
drag, startPoint x: 103, startPoint y: 401, endPoint x: 94, endPoint y: 402, distance: 9.3
click at [95, 402] on input "13" at bounding box center [102, 399] width 15 height 11
type input "11"
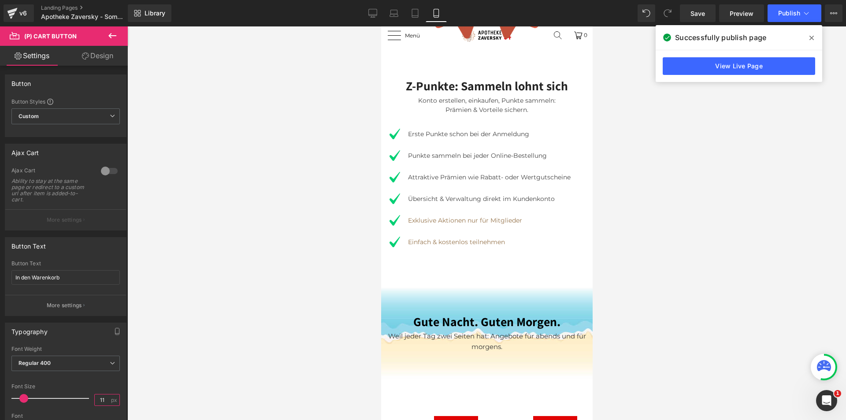
scroll to position [3347, 0]
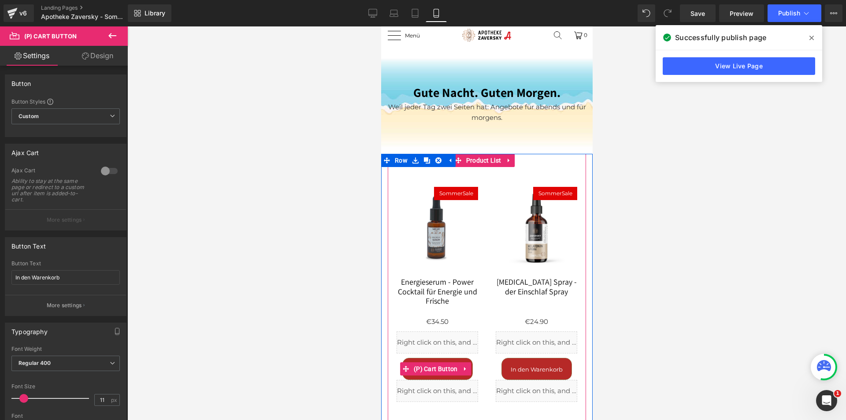
click at [441, 365] on span "(P) Cart Button" at bounding box center [435, 368] width 48 height 13
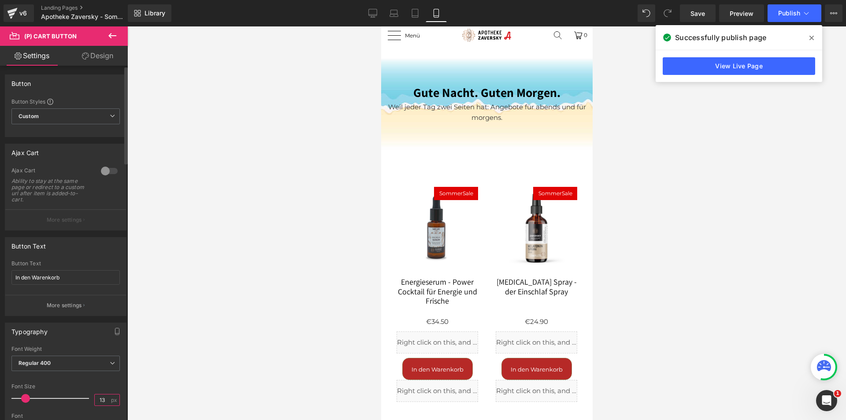
drag, startPoint x: 101, startPoint y: 397, endPoint x: 89, endPoint y: 399, distance: 13.0
click at [89, 399] on div "Font Size 13 px" at bounding box center [65, 398] width 108 height 30
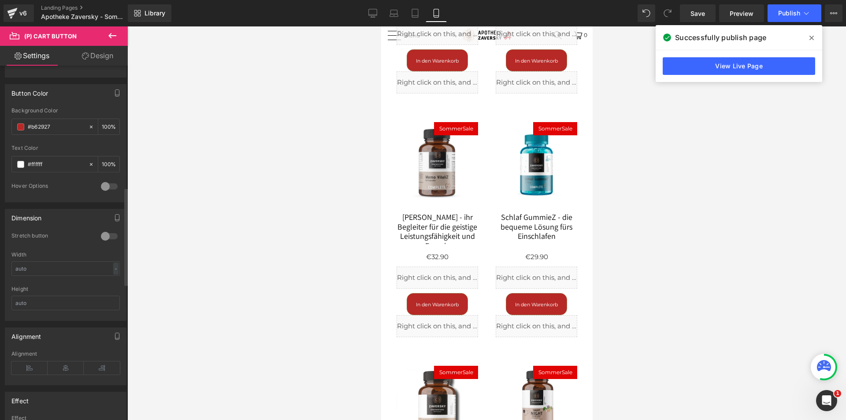
scroll to position [440, 0]
type input "11"
click at [106, 235] on div at bounding box center [109, 235] width 21 height 14
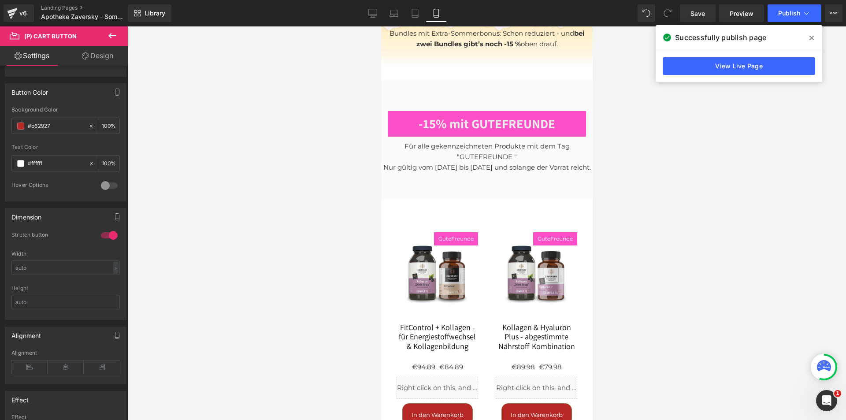
scroll to position [4580, 0]
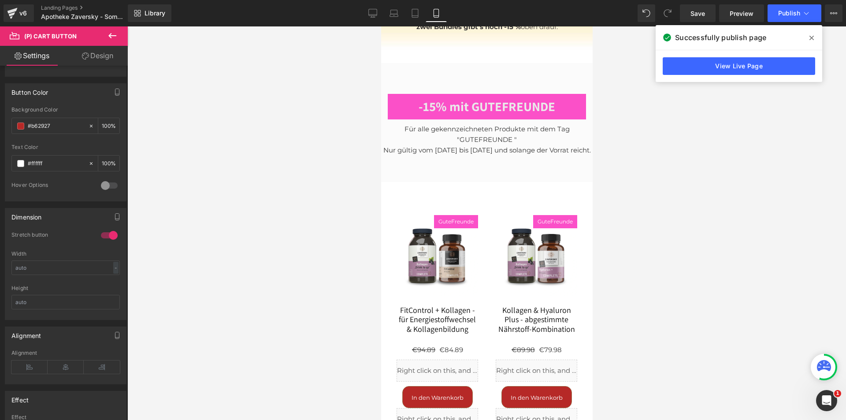
click at [444, 381] on div "Rendering Content" at bounding box center [423, 385] width 54 height 10
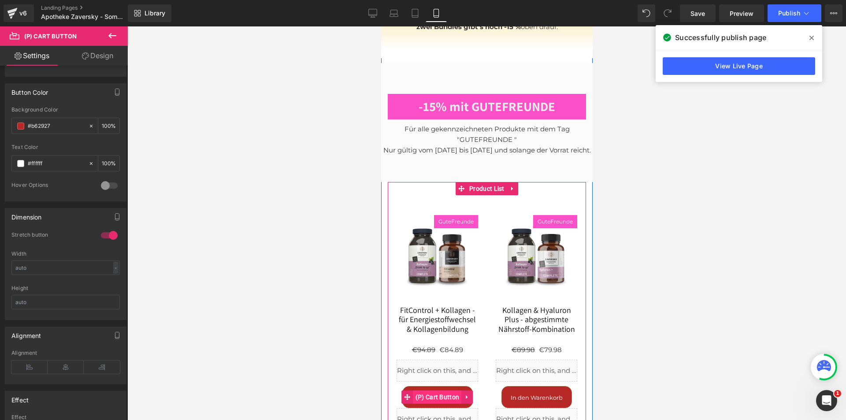
click at [429, 390] on span "(P) Cart Button" at bounding box center [437, 396] width 48 height 13
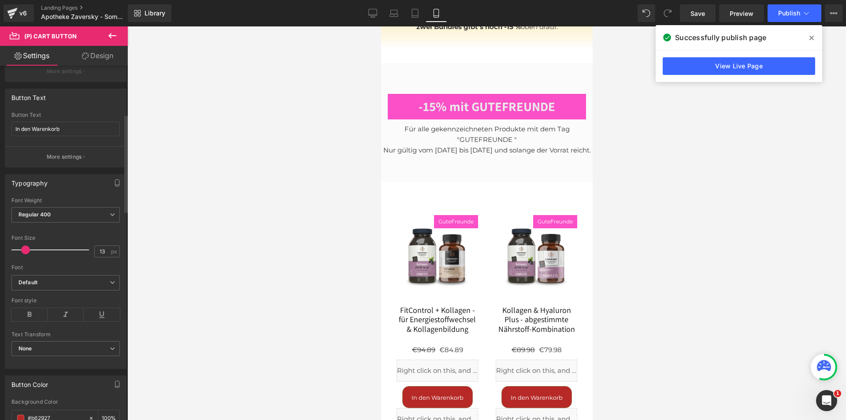
scroll to position [176, 0]
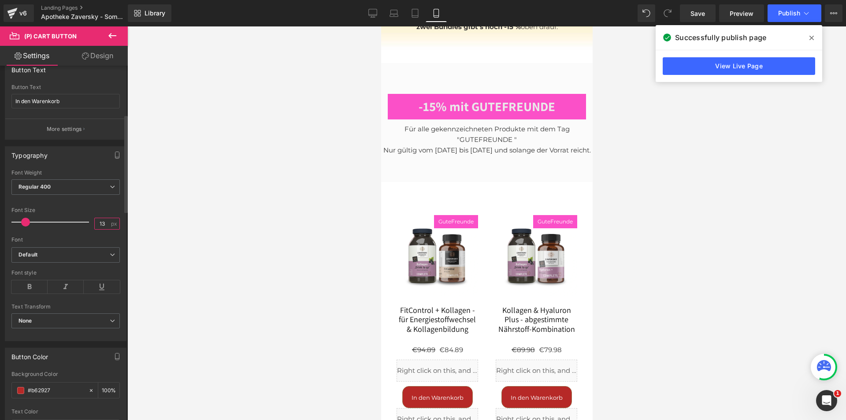
drag, startPoint x: 104, startPoint y: 222, endPoint x: 67, endPoint y: 226, distance: 37.2
click at [68, 226] on div "Font Size 13 px" at bounding box center [65, 222] width 108 height 30
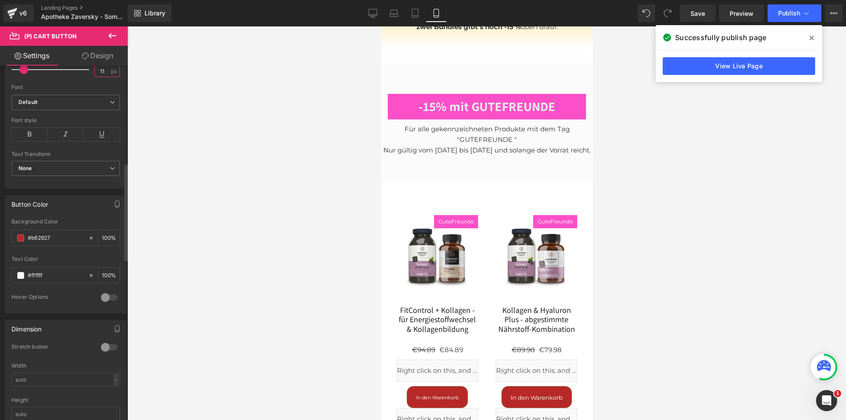
scroll to position [352, 0]
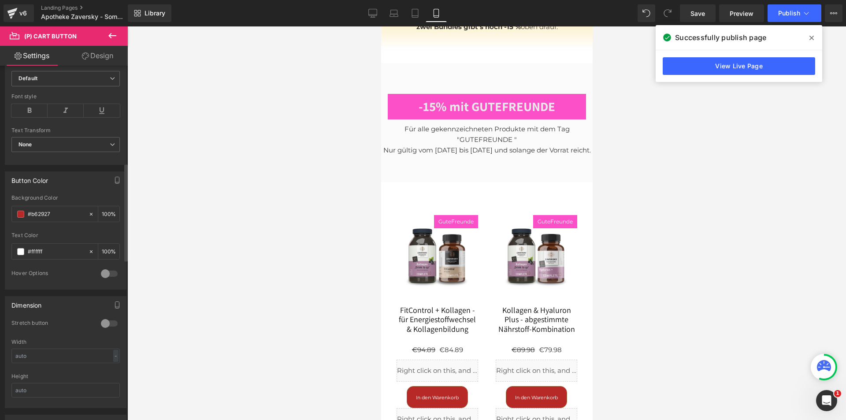
type input "11"
click at [107, 324] on div at bounding box center [109, 323] width 21 height 14
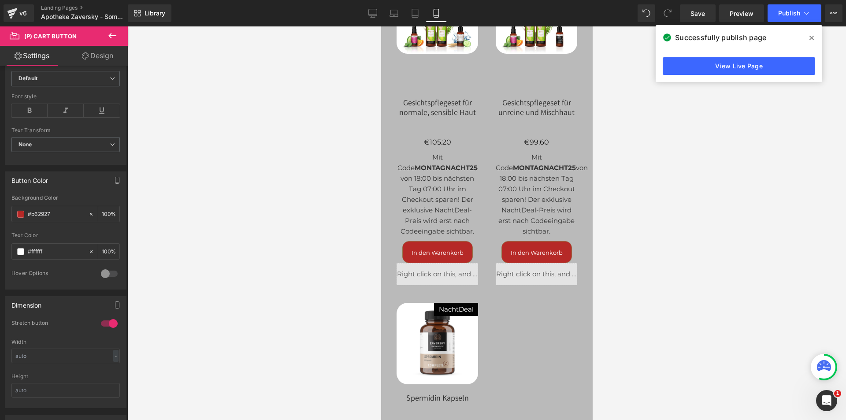
scroll to position [5461, 0]
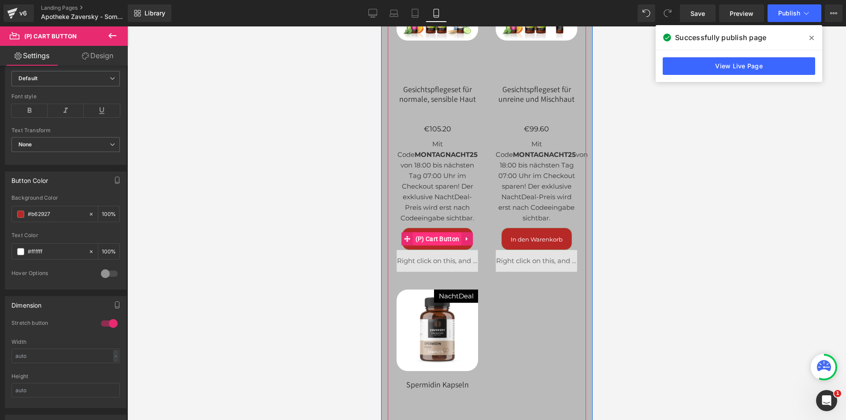
click at [434, 232] on span "(P) Cart Button" at bounding box center [437, 238] width 48 height 13
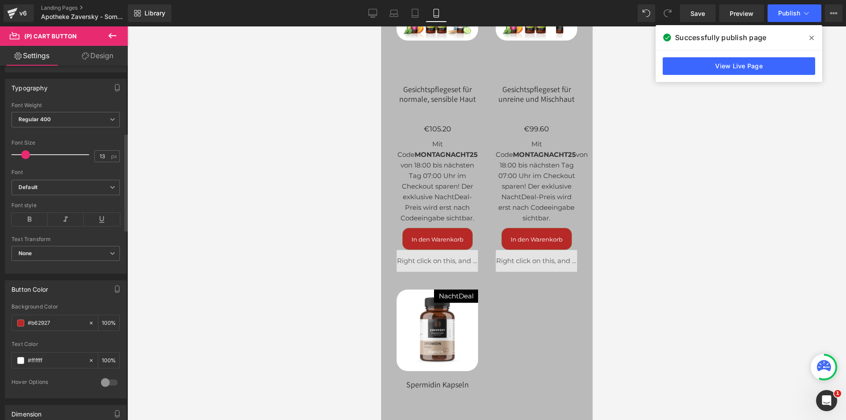
scroll to position [264, 0]
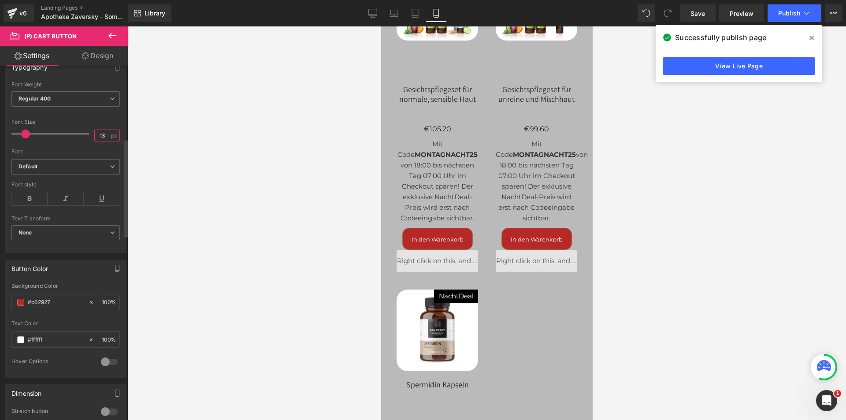
drag, startPoint x: 102, startPoint y: 136, endPoint x: 79, endPoint y: 149, distance: 26.6
click at [87, 137] on div "Font Size 13 px" at bounding box center [65, 134] width 108 height 30
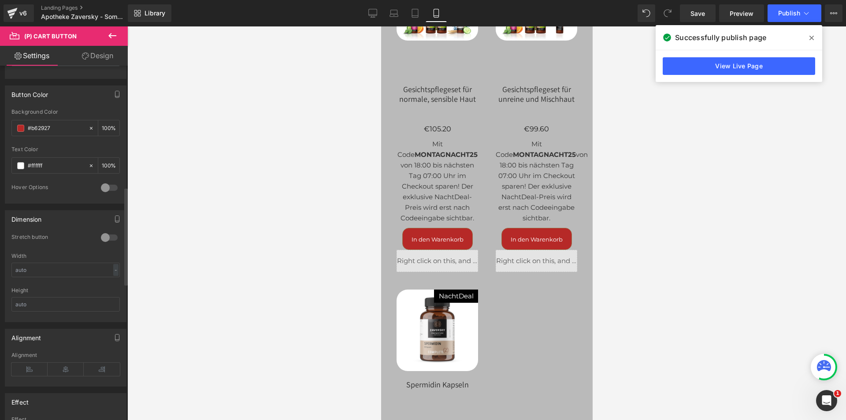
scroll to position [440, 0]
type input "11"
click at [107, 234] on div at bounding box center [109, 235] width 21 height 14
drag, startPoint x: 693, startPoint y: 9, endPoint x: 693, endPoint y: 133, distance: 124.6
click at [693, 9] on span "Save" at bounding box center [697, 13] width 15 height 9
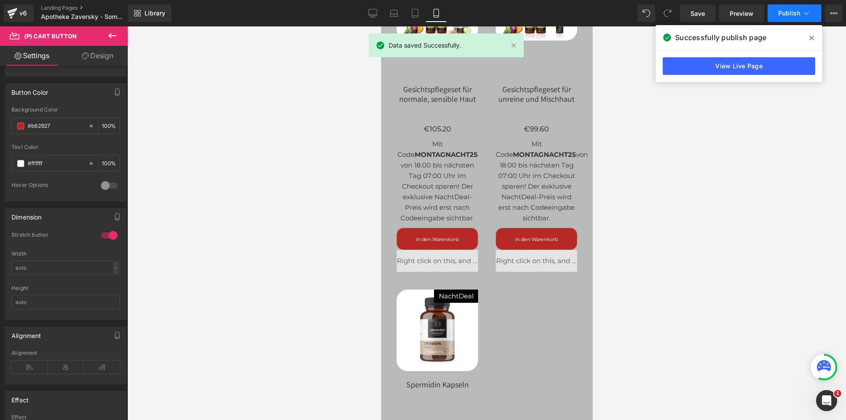
click at [786, 7] on button "Publish" at bounding box center [794, 13] width 54 height 18
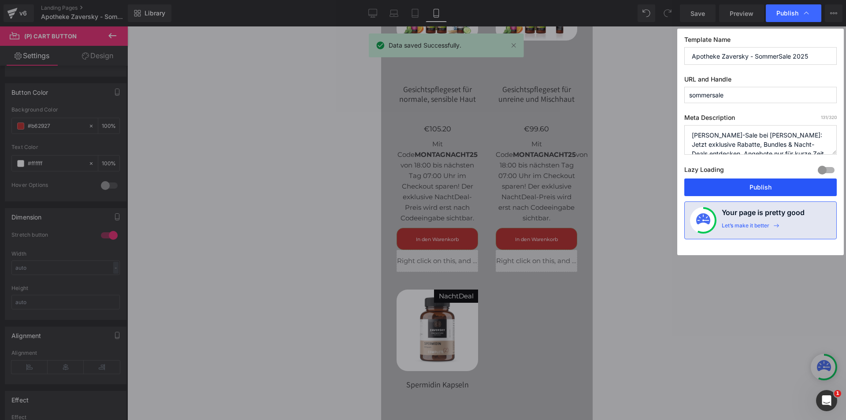
click at [763, 185] on button "Publish" at bounding box center [760, 187] width 152 height 18
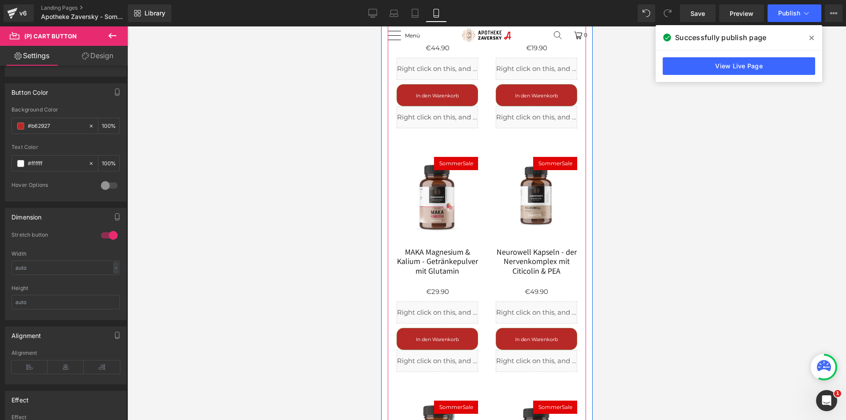
scroll to position [2290, 0]
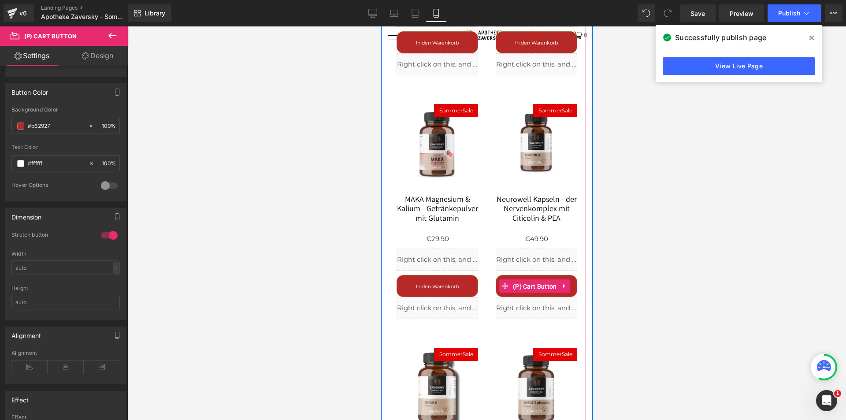
click at [541, 287] on span "(P) Cart Button" at bounding box center [534, 286] width 48 height 13
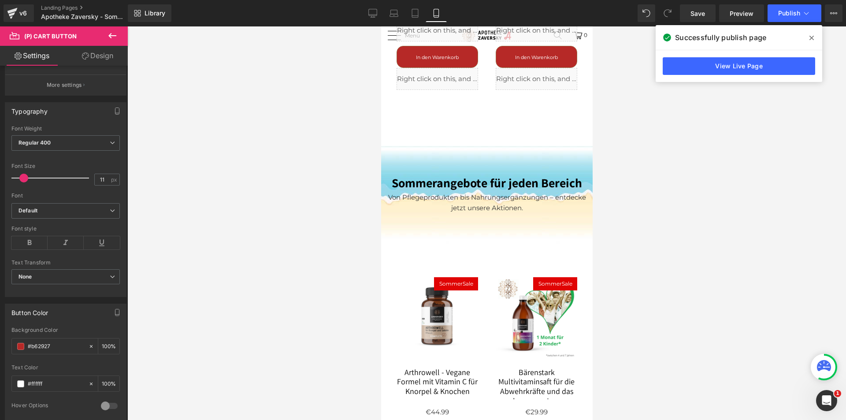
scroll to position [1629, 0]
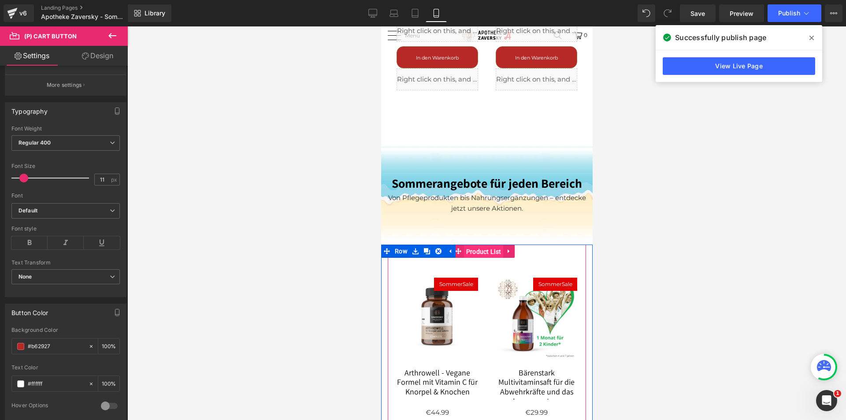
click at [471, 251] on span "Product List" at bounding box center [483, 251] width 40 height 13
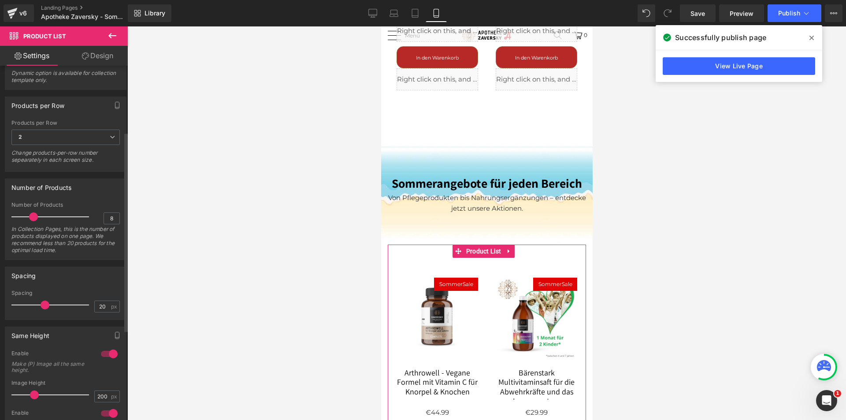
scroll to position [132, 0]
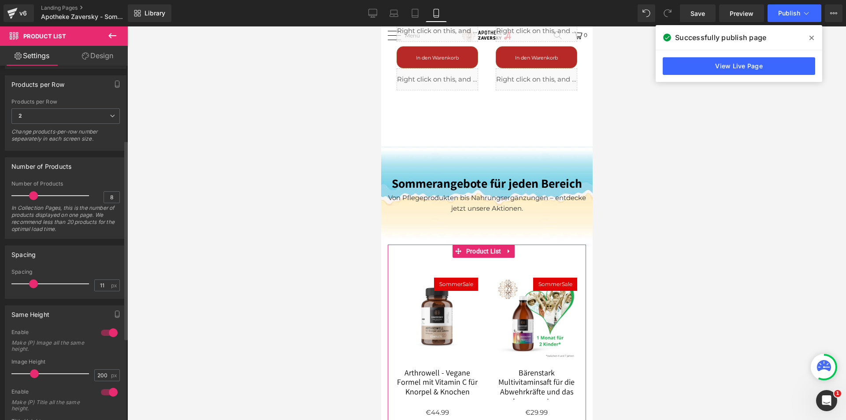
type input "10"
drag, startPoint x: 45, startPoint y: 284, endPoint x: 31, endPoint y: 284, distance: 14.1
click at [31, 284] on span at bounding box center [30, 283] width 9 height 9
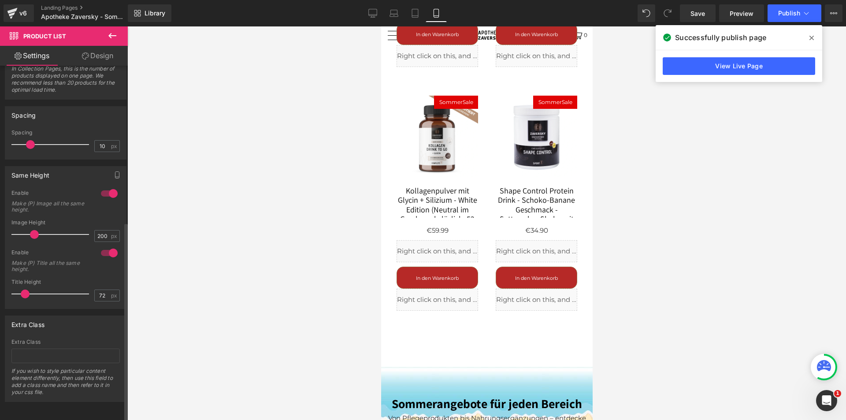
scroll to position [14, 0]
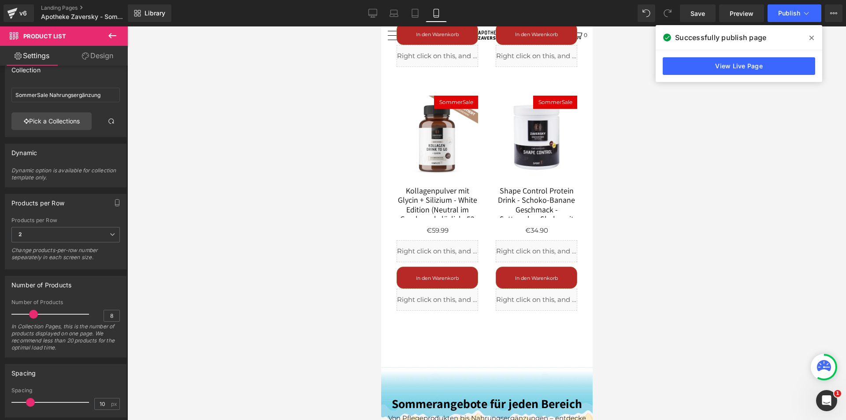
click at [92, 52] on link "Design" at bounding box center [98, 56] width 64 height 20
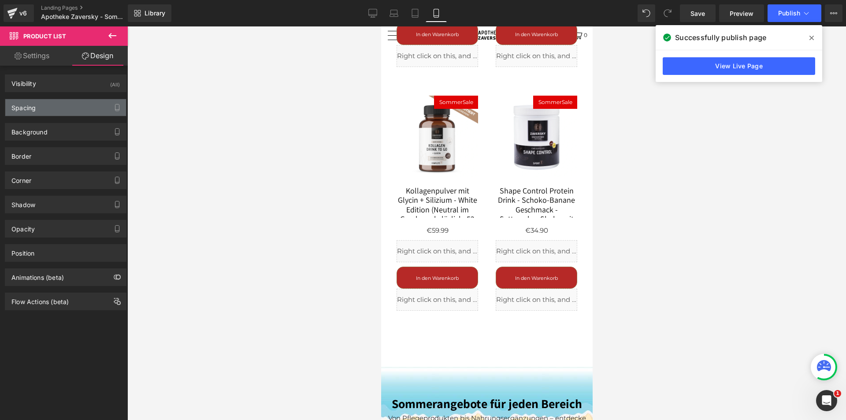
click at [48, 109] on div "Spacing" at bounding box center [65, 107] width 121 height 17
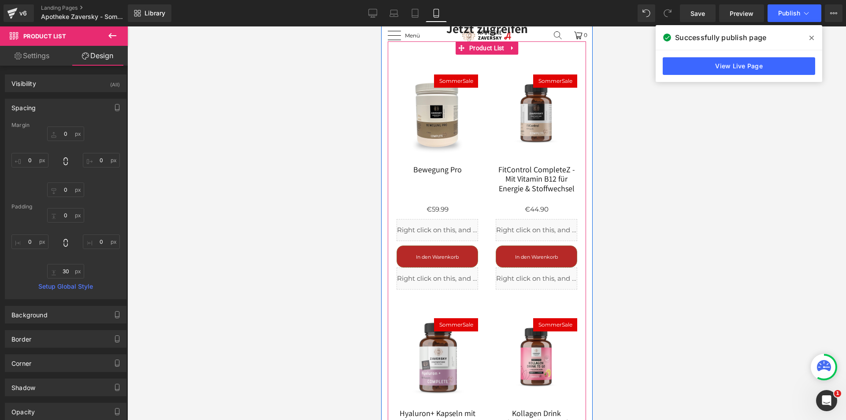
scroll to position [573, 0]
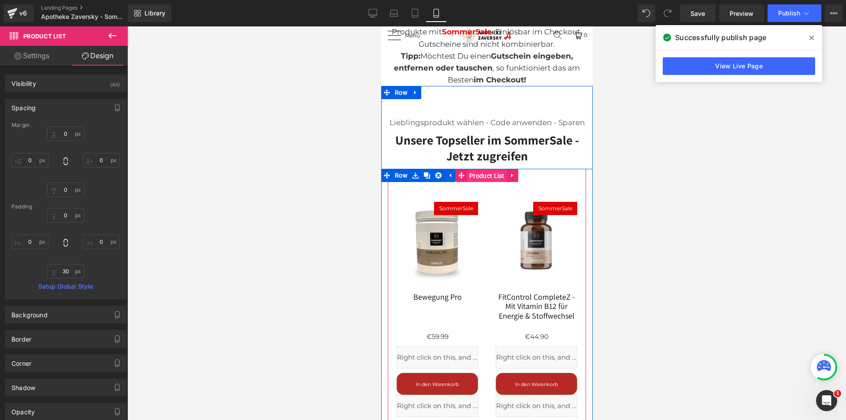
click at [485, 173] on span "Product List" at bounding box center [486, 175] width 40 height 13
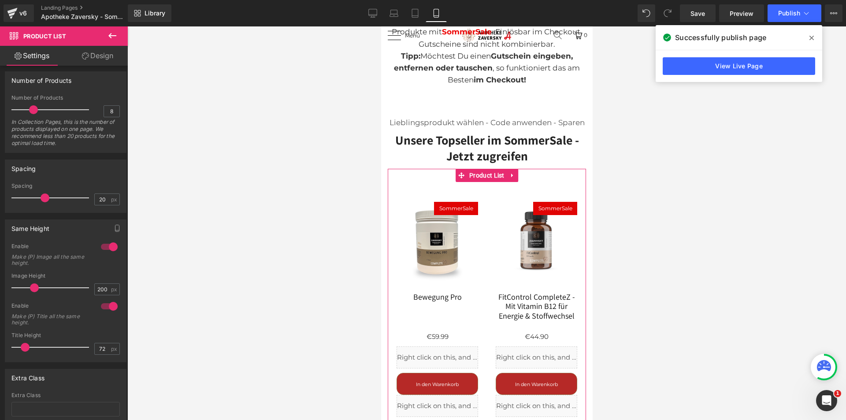
scroll to position [220, 0]
drag, startPoint x: 102, startPoint y: 196, endPoint x: 81, endPoint y: 200, distance: 21.2
click at [81, 200] on div "Spacing 20 px" at bounding box center [65, 196] width 108 height 30
type input "10"
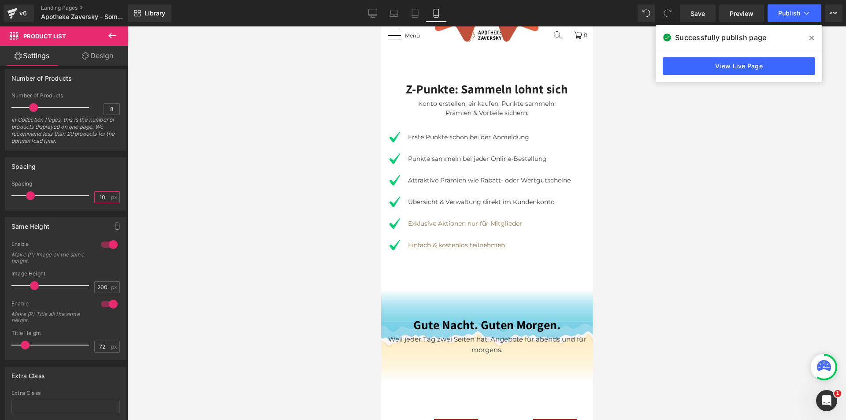
scroll to position [3353, 0]
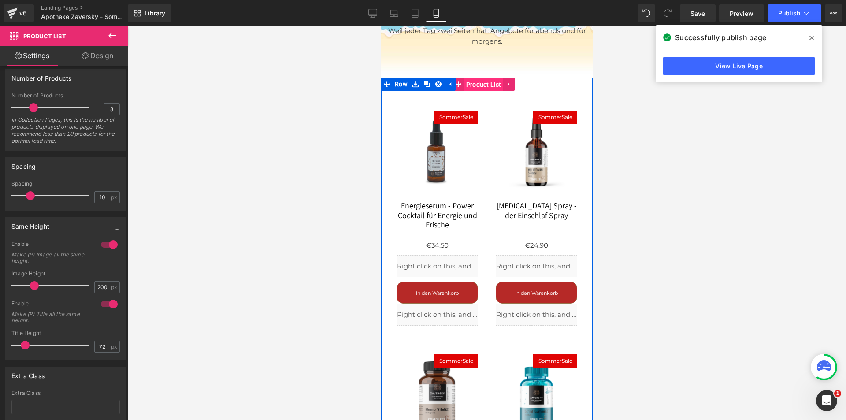
click at [487, 86] on span "Product List" at bounding box center [483, 84] width 40 height 13
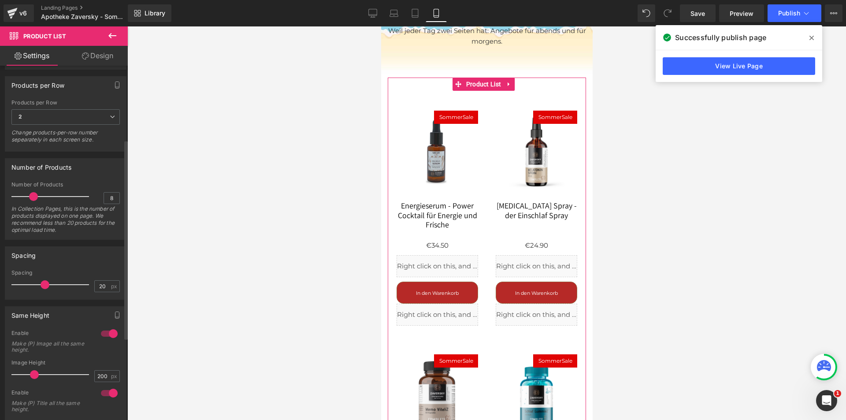
scroll to position [132, 0]
drag, startPoint x: 101, startPoint y: 285, endPoint x: 87, endPoint y: 288, distance: 14.3
click at [87, 288] on div "Spacing 20 px" at bounding box center [65, 284] width 108 height 30
type input "10"
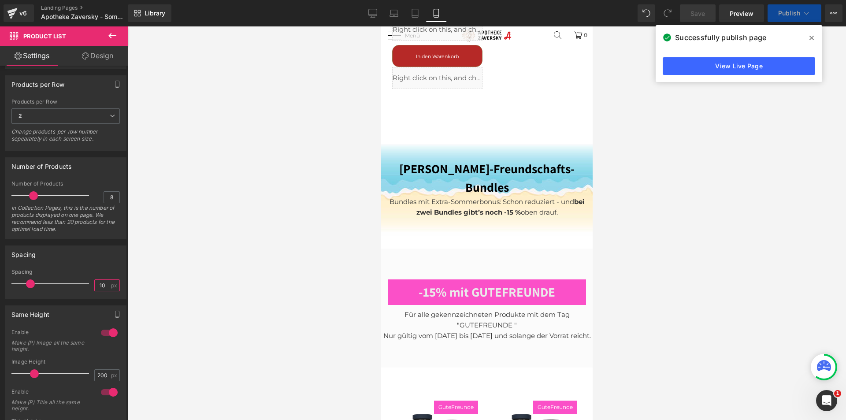
scroll to position [4515, 0]
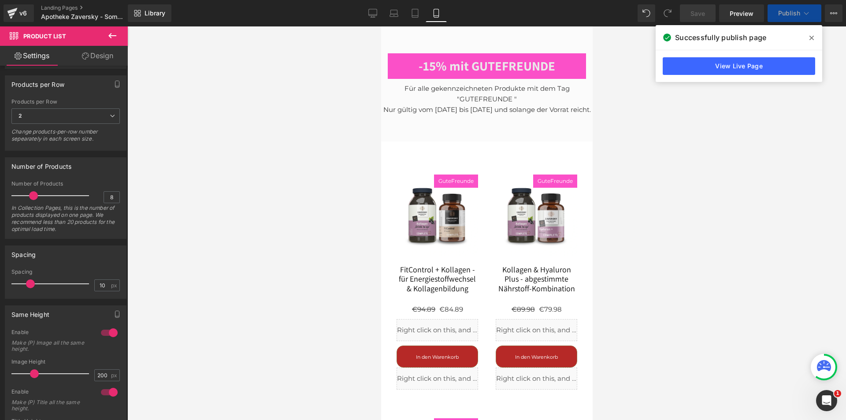
click at [448, 176] on img at bounding box center [436, 214] width 81 height 81
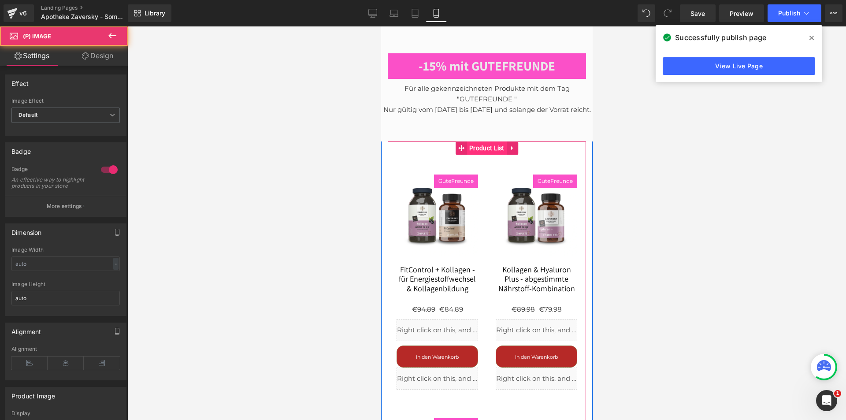
click at [480, 141] on span "Product List" at bounding box center [486, 147] width 40 height 13
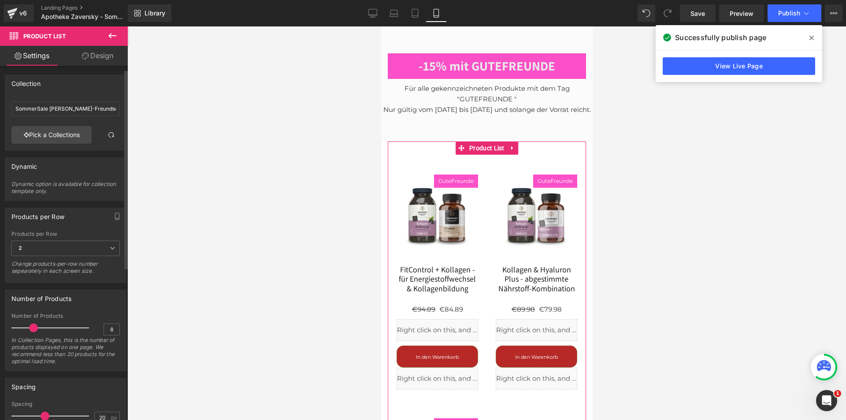
scroll to position [88, 0]
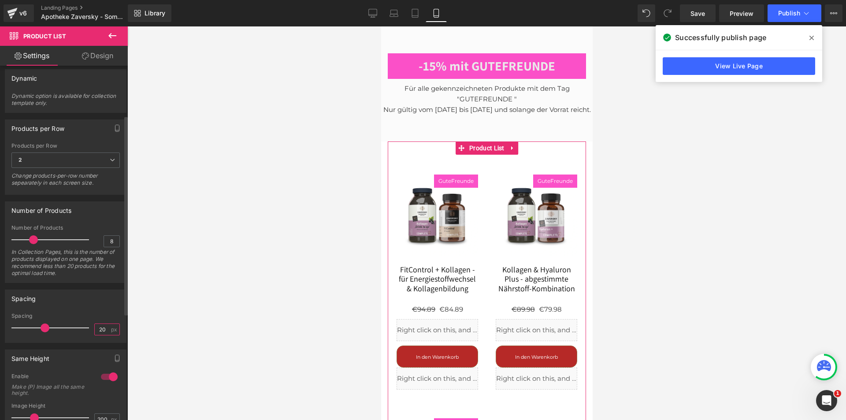
drag, startPoint x: 102, startPoint y: 329, endPoint x: 77, endPoint y: 329, distance: 24.7
click at [77, 329] on div "Spacing 20 px" at bounding box center [65, 328] width 108 height 30
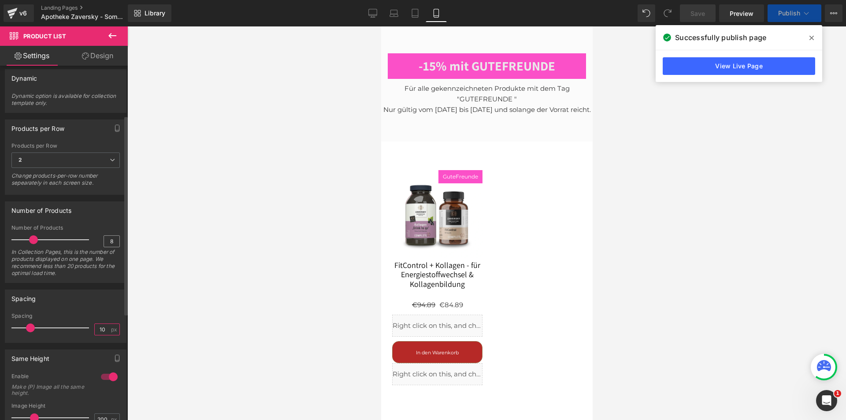
type input "10"
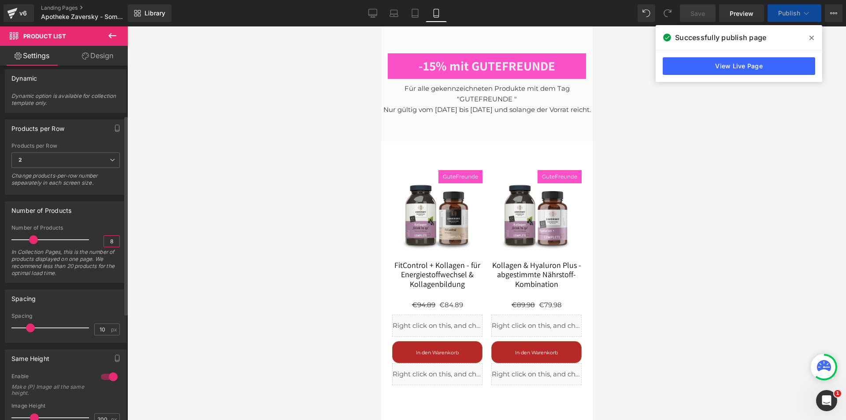
drag, startPoint x: 106, startPoint y: 242, endPoint x: 114, endPoint y: 242, distance: 7.5
click at [114, 242] on input "8" at bounding box center [111, 241] width 15 height 11
type input "4"
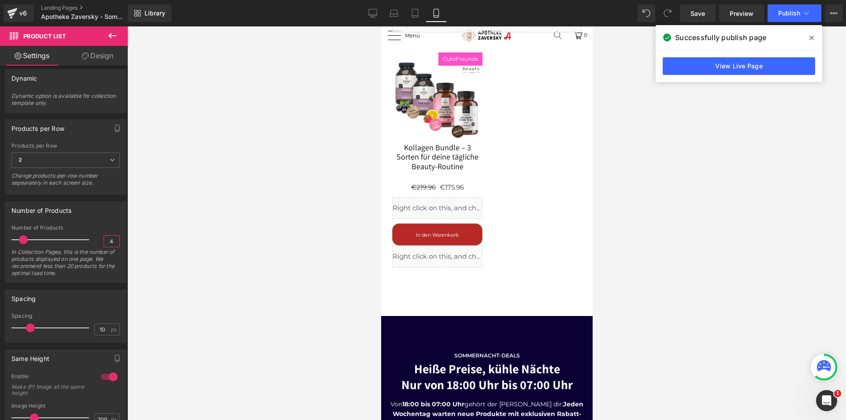
scroll to position [5087, 0]
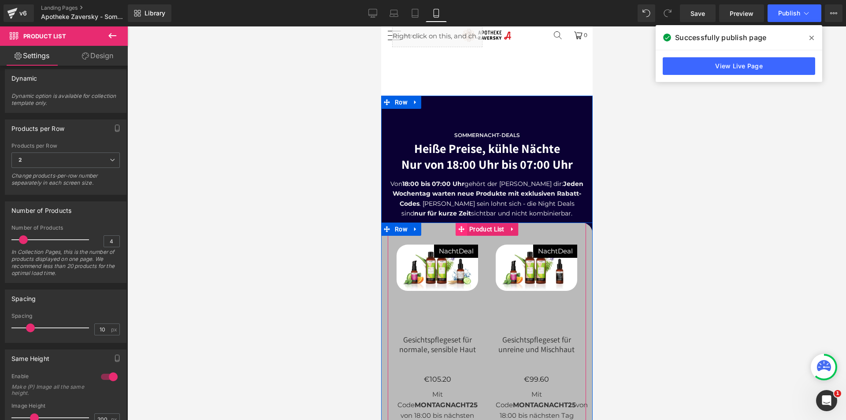
click at [480, 222] on span "Product List" at bounding box center [486, 228] width 40 height 13
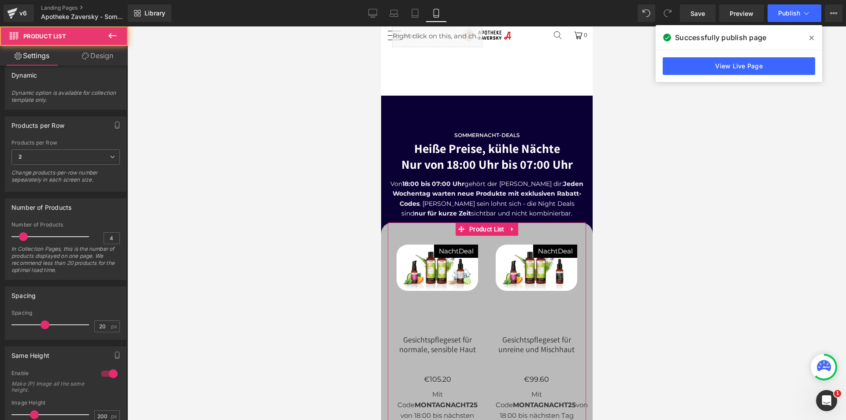
scroll to position [132, 0]
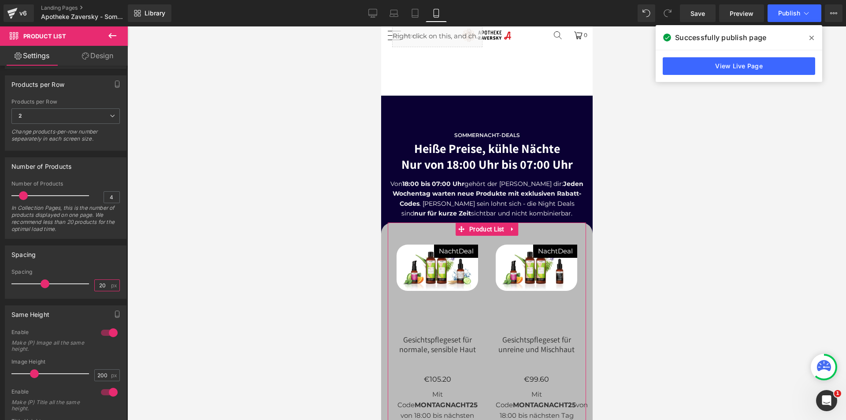
drag, startPoint x: 99, startPoint y: 286, endPoint x: 85, endPoint y: 289, distance: 13.5
click at [85, 289] on div "Spacing 20 px" at bounding box center [65, 284] width 108 height 30
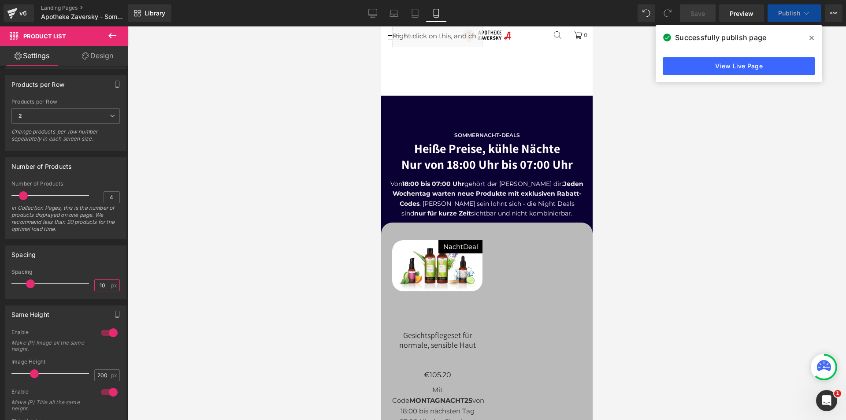
type input "10"
click at [686, 11] on link "Save" at bounding box center [698, 13] width 36 height 18
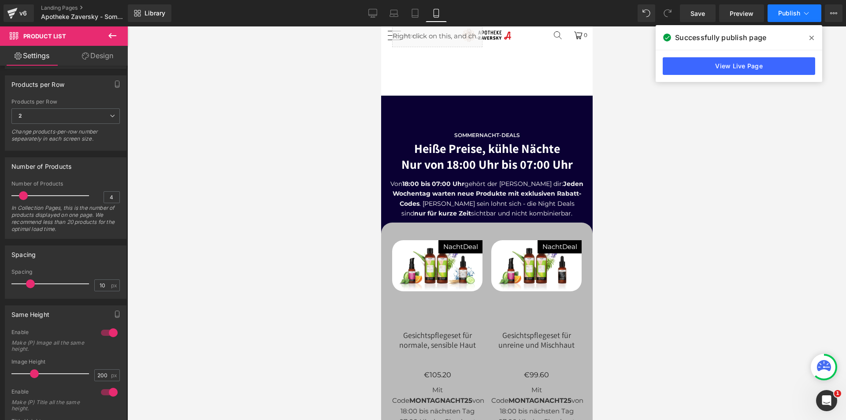
click at [793, 10] on span "Publish" at bounding box center [789, 13] width 22 height 7
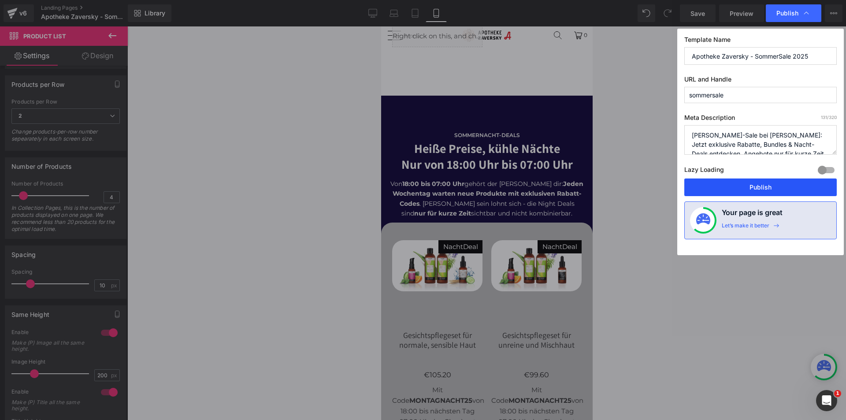
click at [745, 185] on button "Publish" at bounding box center [760, 187] width 152 height 18
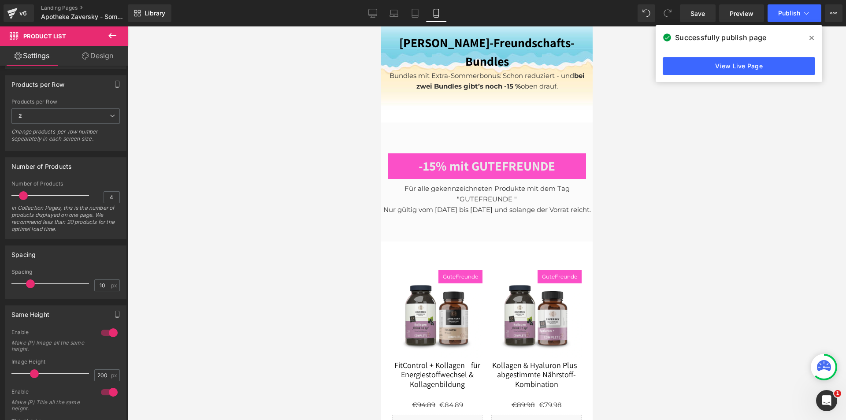
scroll to position [4339, 0]
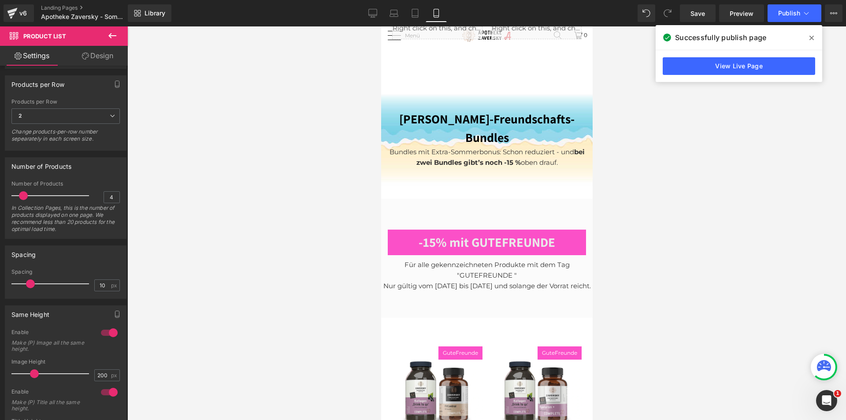
click at [462, 167] on div "[PERSON_NAME]-Freundschafts-Bundles Heading Bundles mit Extra-Sommerbonus: Scho…" at bounding box center [486, 139] width 211 height 120
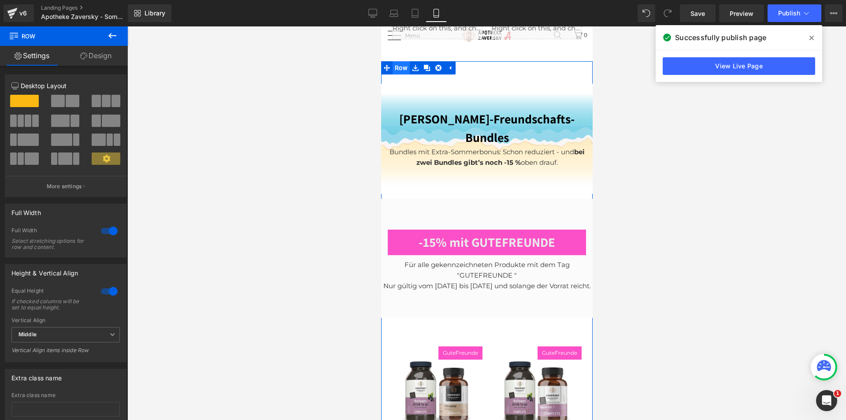
click at [392, 65] on span "Row" at bounding box center [400, 67] width 17 height 13
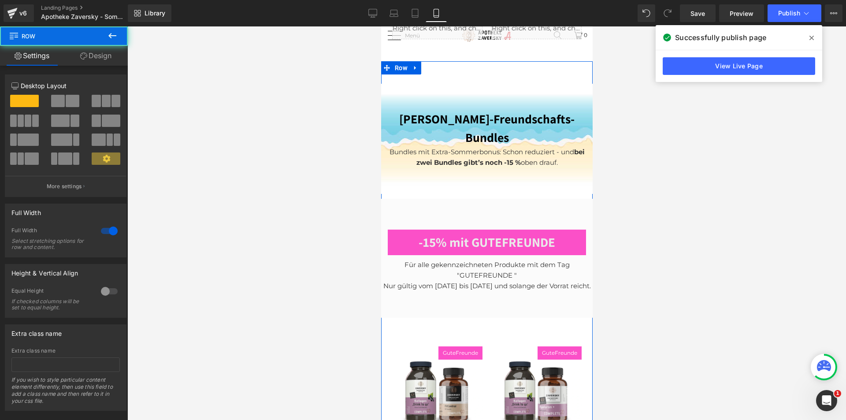
click at [112, 59] on link "Design" at bounding box center [96, 56] width 64 height 20
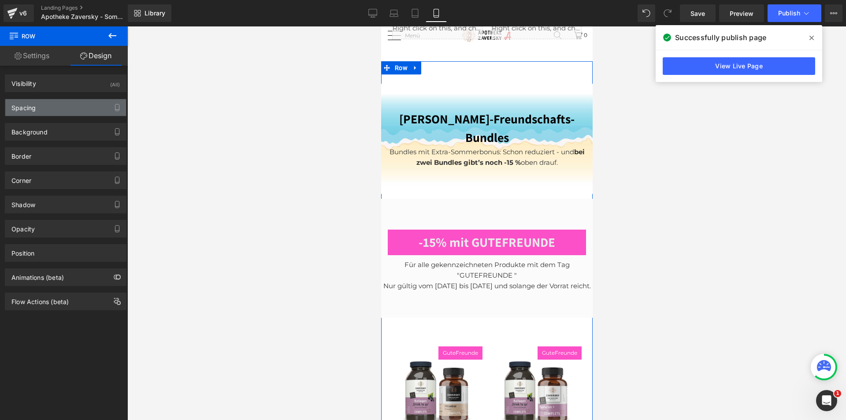
click at [57, 102] on div "Spacing" at bounding box center [65, 107] width 121 height 17
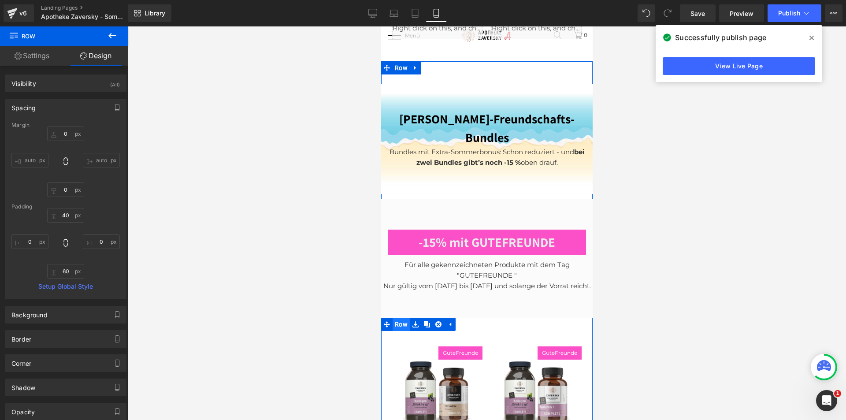
click at [394, 318] on span "Row" at bounding box center [400, 324] width 17 height 13
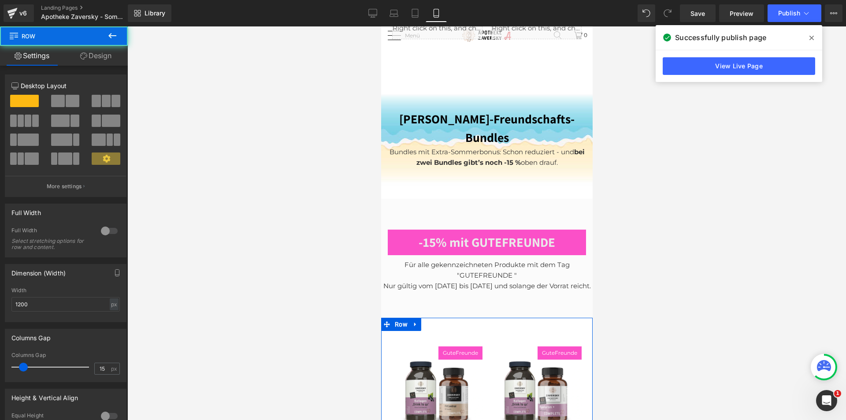
click at [97, 53] on link "Design" at bounding box center [96, 56] width 64 height 20
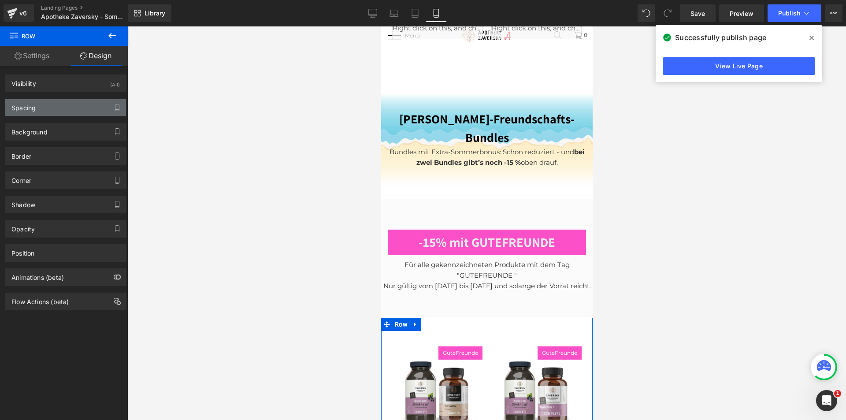
click at [63, 103] on div "Spacing" at bounding box center [65, 107] width 121 height 17
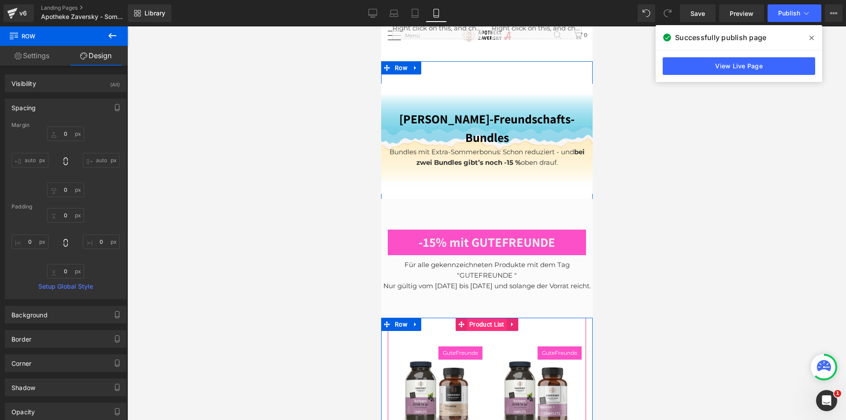
click at [484, 318] on span "Product List" at bounding box center [486, 324] width 40 height 13
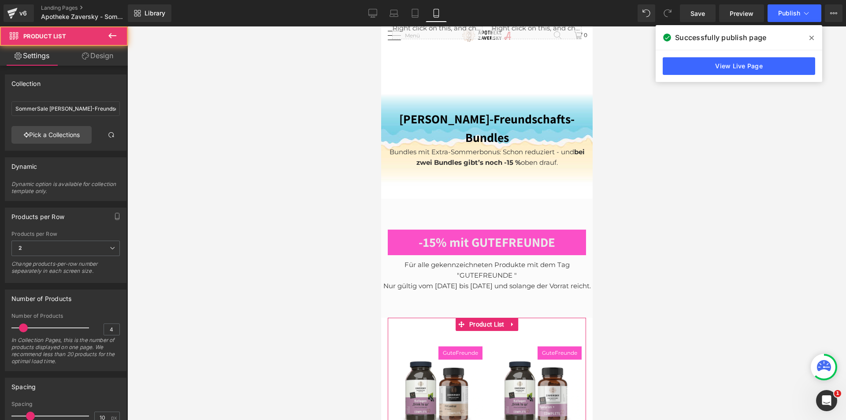
click at [96, 48] on link "Design" at bounding box center [98, 56] width 64 height 20
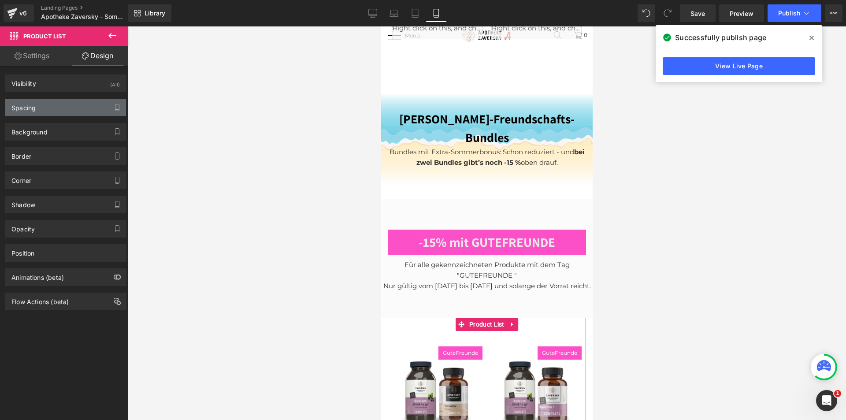
click at [38, 112] on div "Spacing" at bounding box center [65, 107] width 121 height 17
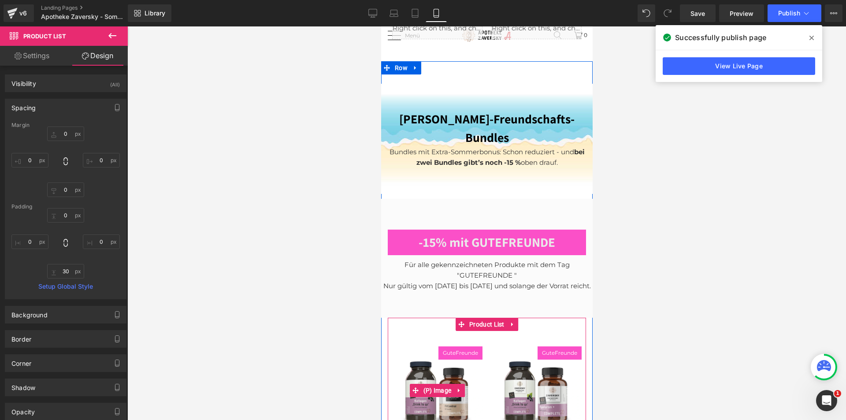
click at [424, 346] on img at bounding box center [437, 391] width 90 height 90
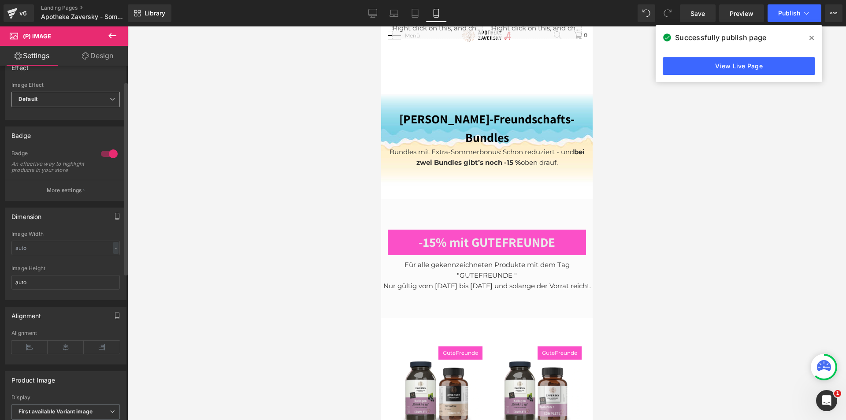
scroll to position [0, 0]
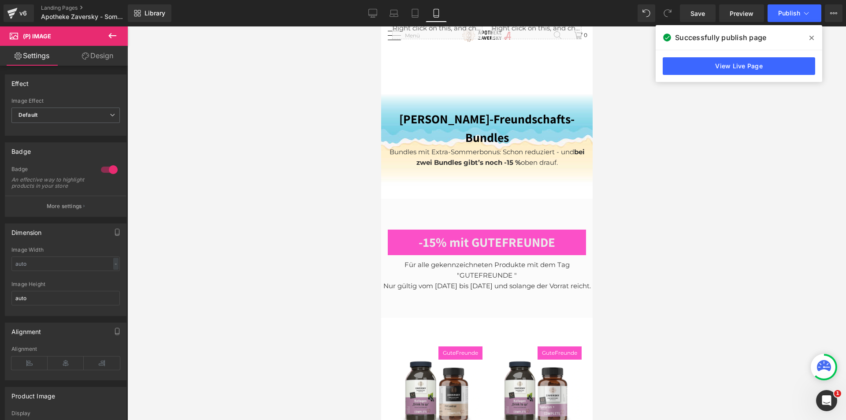
click at [92, 60] on link "Design" at bounding box center [98, 56] width 64 height 20
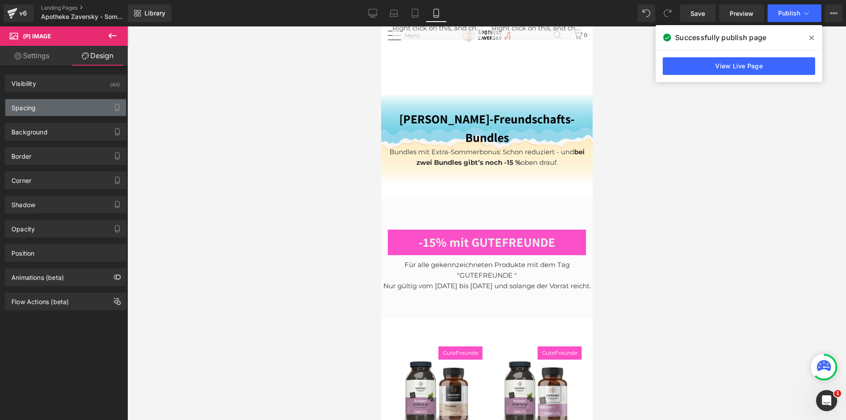
click at [48, 107] on div "Spacing" at bounding box center [65, 107] width 121 height 17
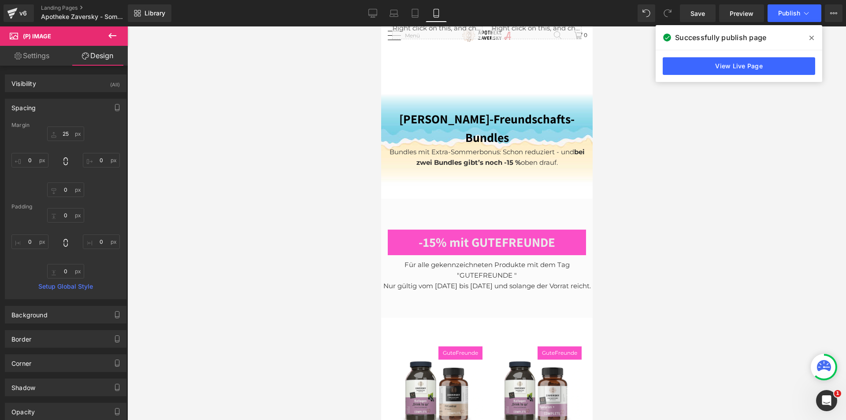
click at [811, 36] on icon at bounding box center [811, 37] width 4 height 7
